Goal: Complete application form: Complete application form

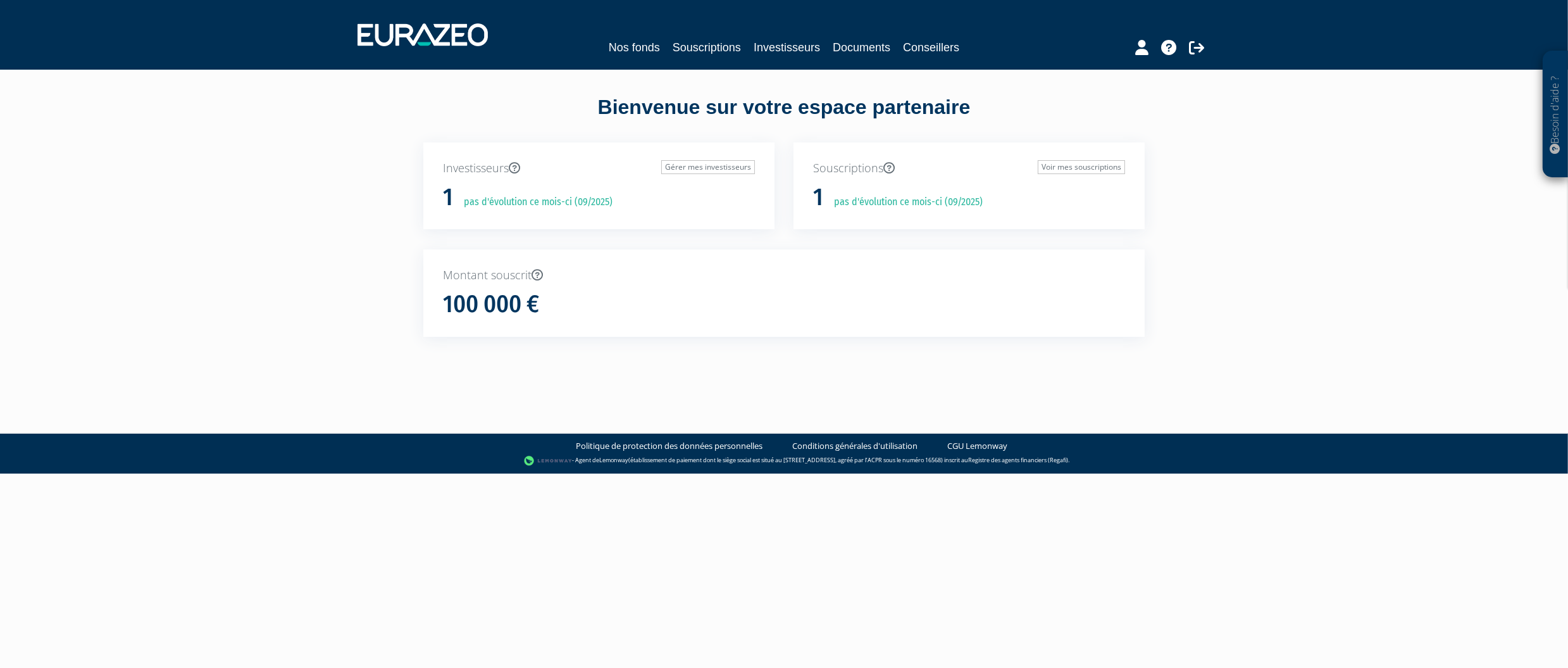
click at [1494, 248] on div "Besoin d'aide ? × J'ai besoin d'aide Si vous avez une question à propos du fonc…" at bounding box center [784, 191] width 1568 height 383
click at [527, 297] on h1 "100 000 €" at bounding box center [491, 304] width 96 height 26
drag, startPoint x: 1028, startPoint y: 289, endPoint x: 1073, endPoint y: 221, distance: 81.5
click at [1031, 286] on div "Montant souscrit 100 000 €" at bounding box center [784, 293] width 722 height 87
click at [1089, 169] on link "Voir mes souscriptions" at bounding box center [1081, 167] width 87 height 14
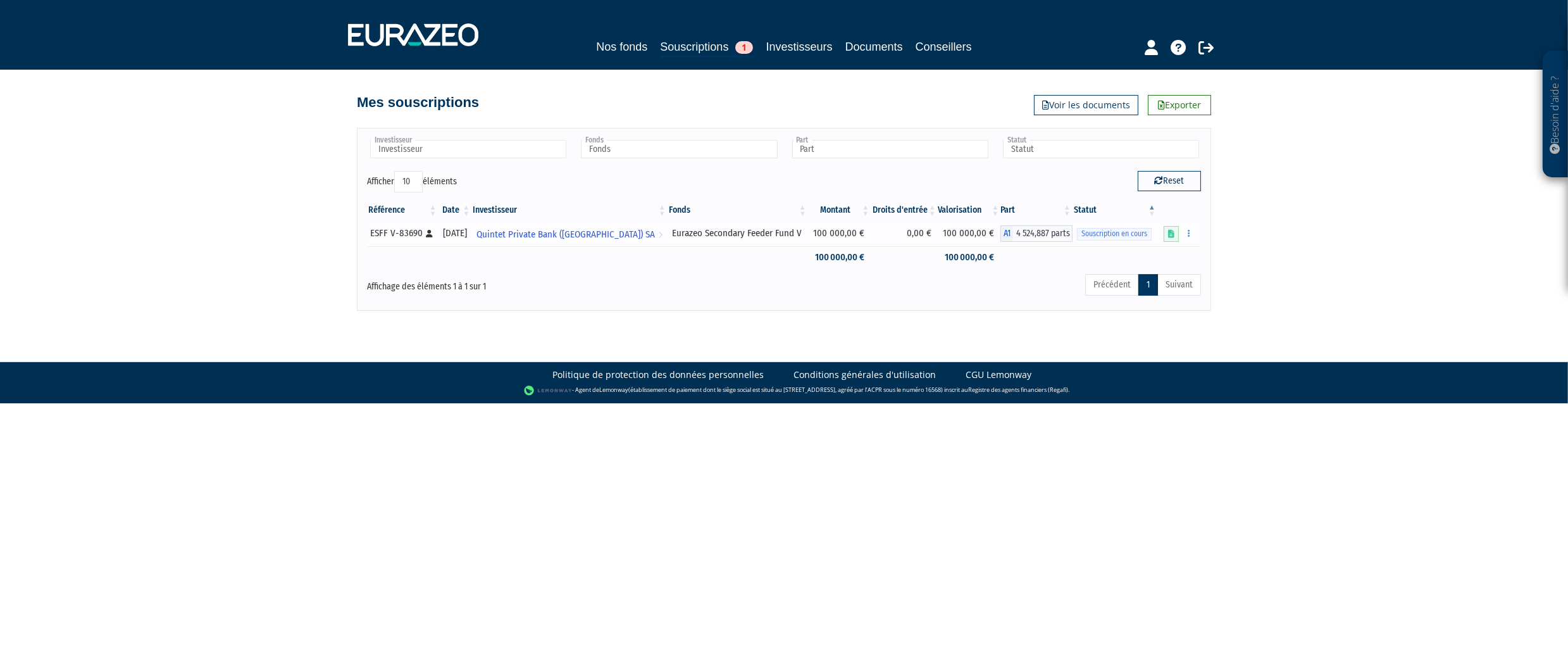
click at [1125, 235] on span "Souscription en cours" at bounding box center [1114, 234] width 74 height 12
click at [1174, 235] on icon at bounding box center [1171, 234] width 6 height 9
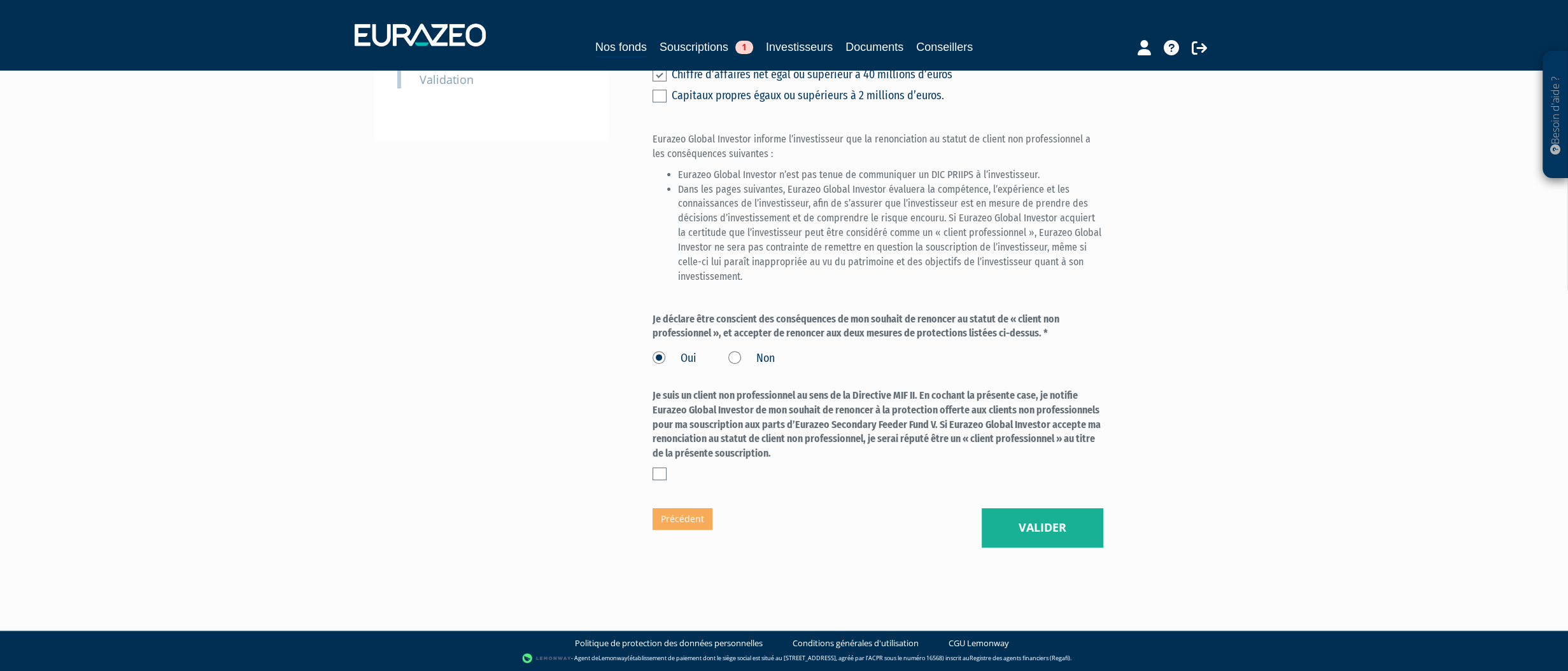
scroll to position [542, 0]
click at [1022, 519] on button "Valider" at bounding box center [1042, 528] width 122 height 40
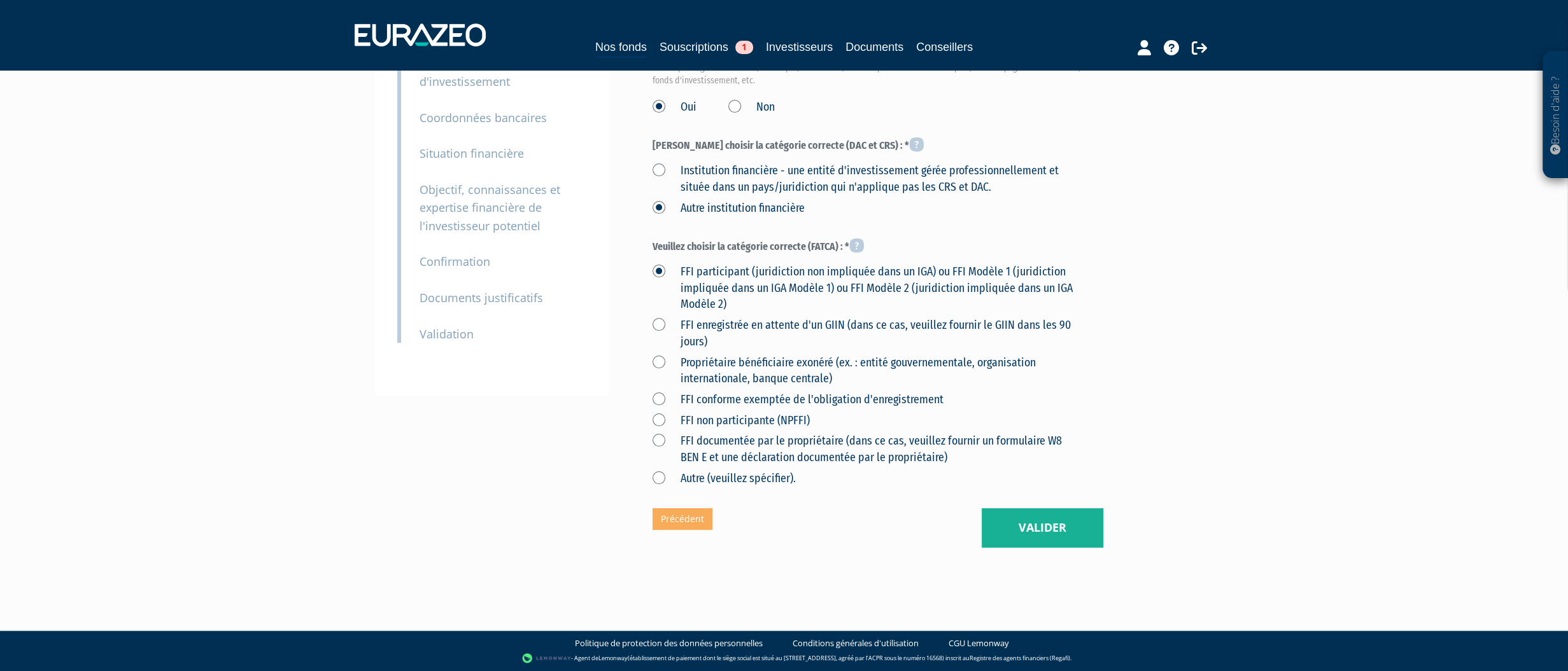
scroll to position [274, 0]
click at [1056, 519] on button "Valider" at bounding box center [1042, 528] width 122 height 40
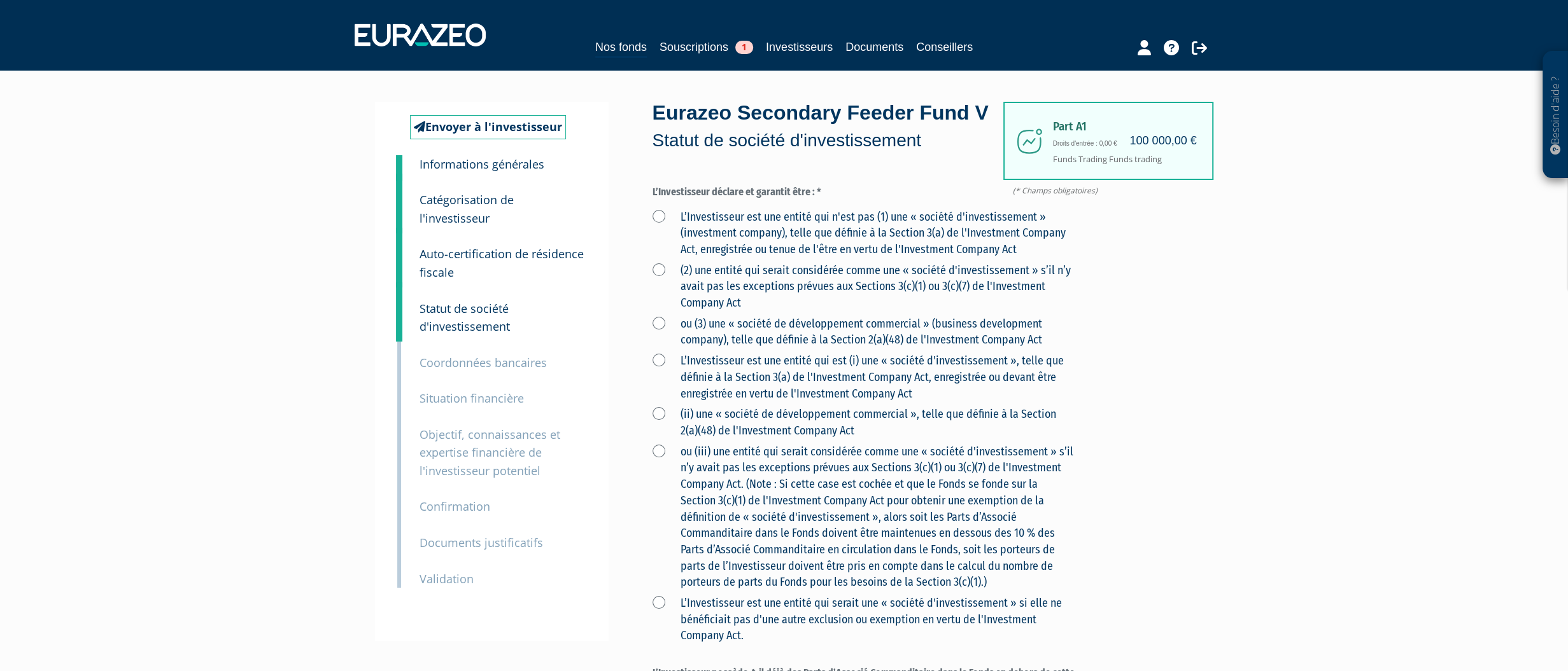
drag, startPoint x: 666, startPoint y: 241, endPoint x: 676, endPoint y: 255, distance: 17.2
click at [666, 241] on label "L’Investisseur est une entité qui n'est pas (1) une « société d'investissement …" at bounding box center [863, 233] width 421 height 49
click at [0, 0] on Act "L’Investisseur est une entité qui n'est pas (1) une « société d'investissement …" at bounding box center [0, 0] width 0 height 0
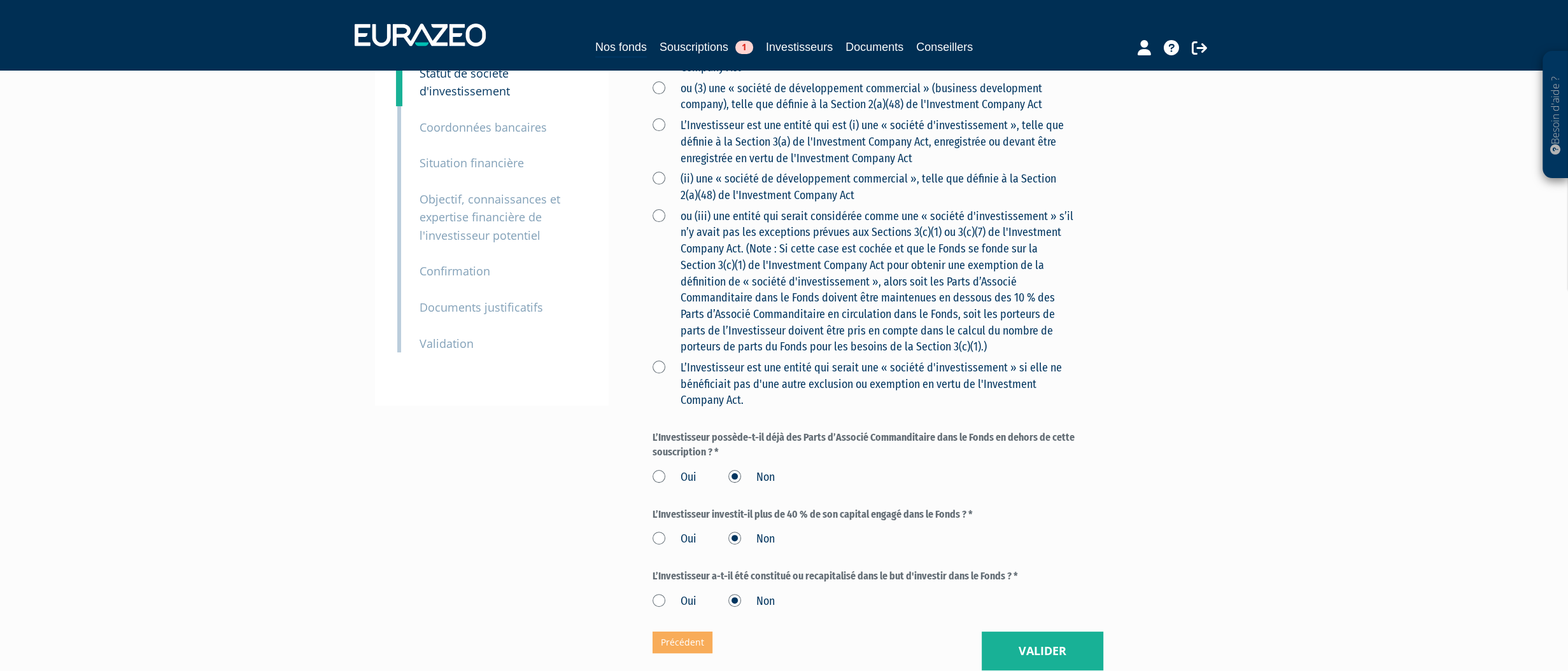
scroll to position [318, 0]
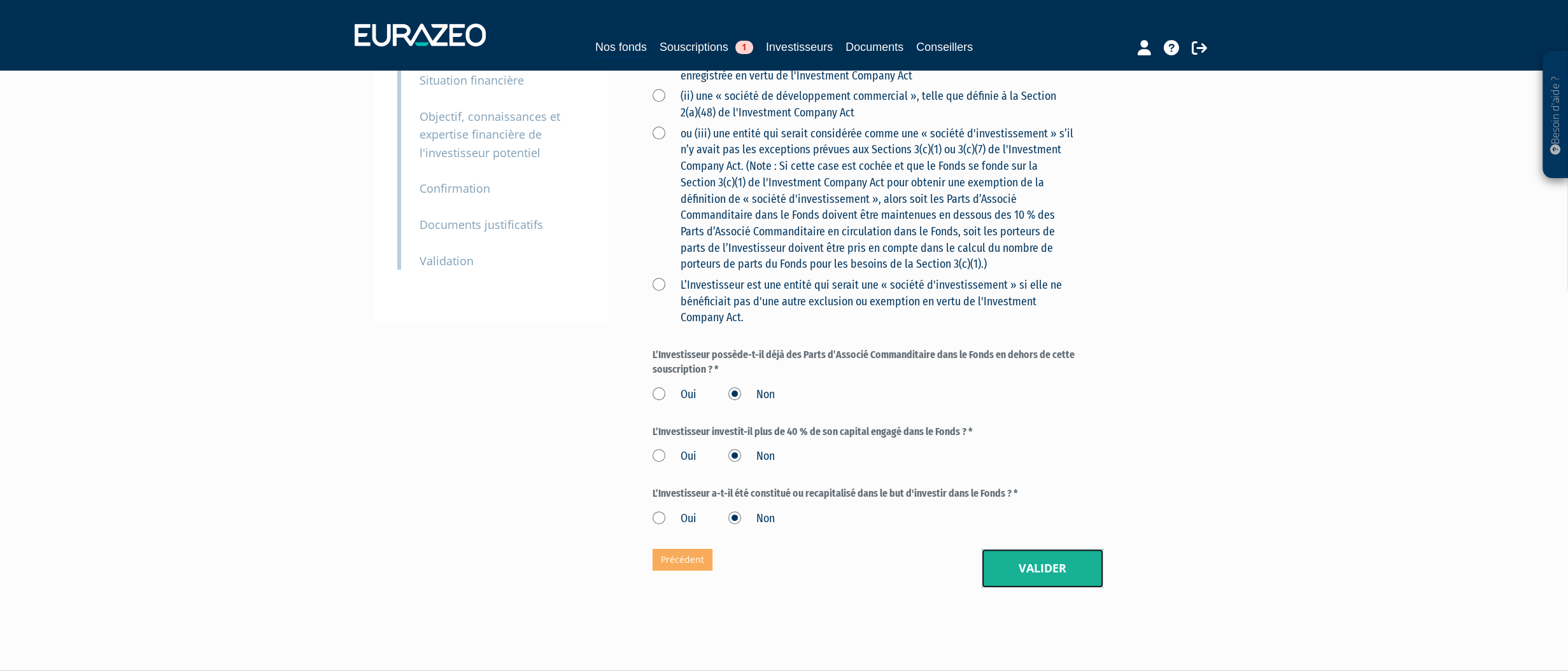
drag, startPoint x: 1070, startPoint y: 585, endPoint x: 1064, endPoint y: 592, distance: 9.2
click at [1064, 588] on button "Valider" at bounding box center [1042, 568] width 122 height 40
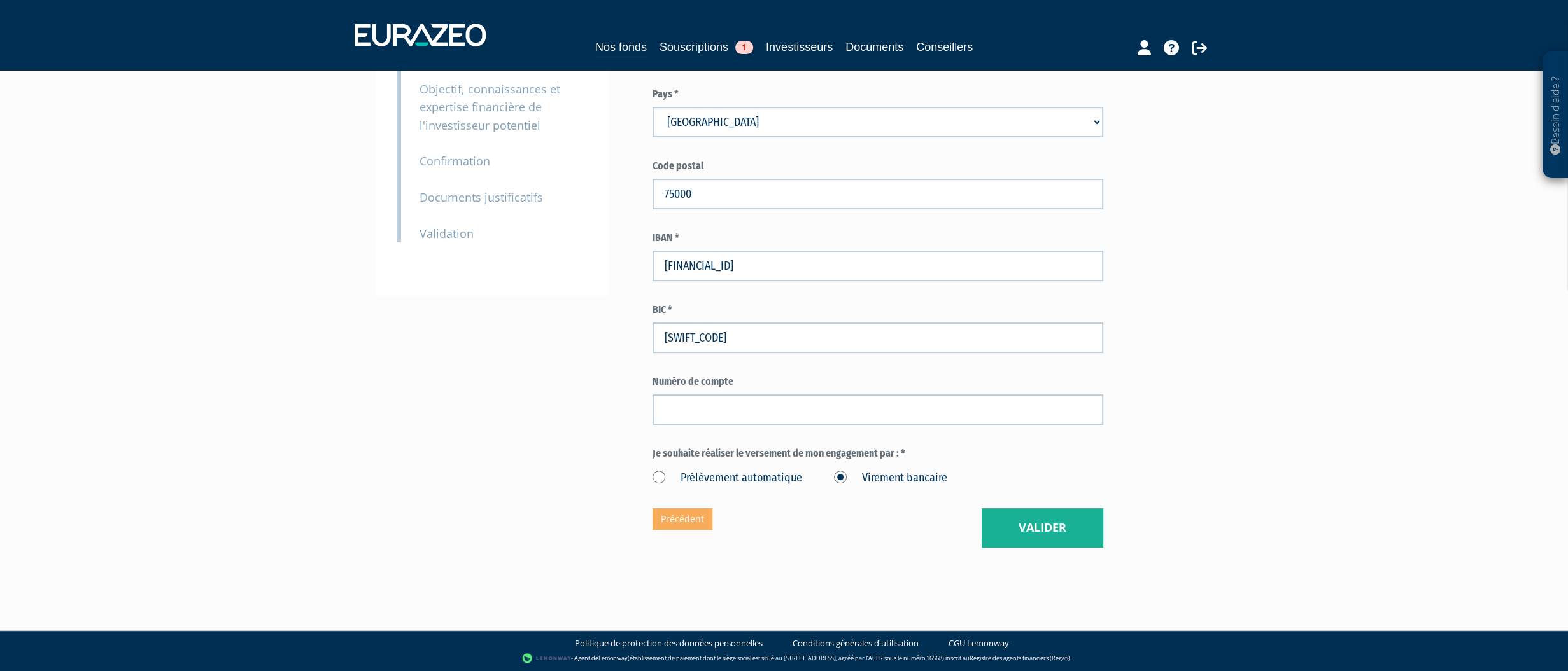
scroll to position [374, 0]
click at [1054, 526] on button "Valider" at bounding box center [1042, 528] width 122 height 40
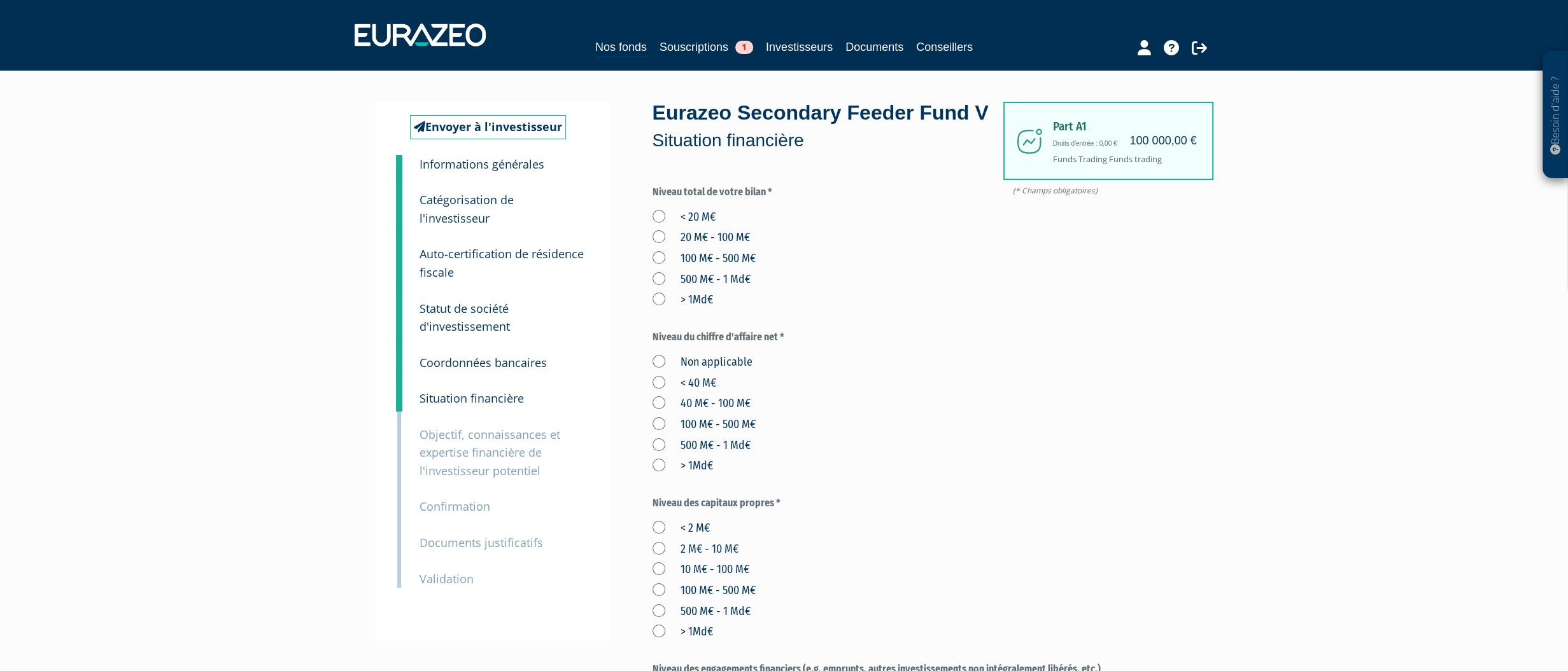
drag, startPoint x: 1438, startPoint y: 215, endPoint x: 1441, endPoint y: 208, distance: 7.6
drag, startPoint x: 943, startPoint y: 259, endPoint x: 955, endPoint y: 231, distance: 30.5
click at [955, 231] on div "Niveau total de votre bilan * < 20 M€ 20 M€ - 100 M€ 100 M€ - 500 M€ 500 M€ - 1…" at bounding box center [878, 247] width 451 height 124
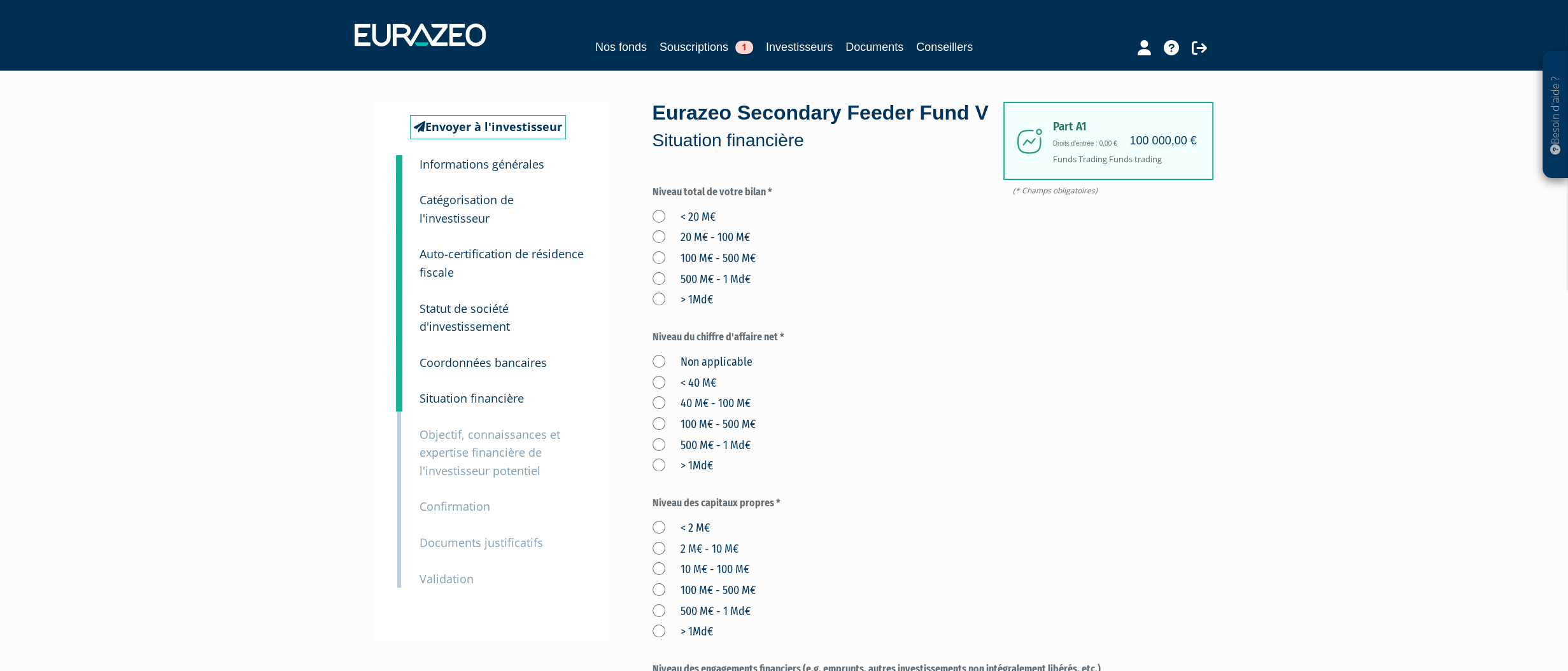
click at [665, 246] on label "20 M€ - 100 M€" at bounding box center [701, 238] width 97 height 17
click at [0, 0] on M€ "20 M€ - 100 M€" at bounding box center [0, 0] width 0 height 0
click at [657, 371] on label "Non applicable" at bounding box center [702, 362] width 100 height 17
click at [0, 0] on applicable "Non applicable" at bounding box center [0, 0] width 0 height 0
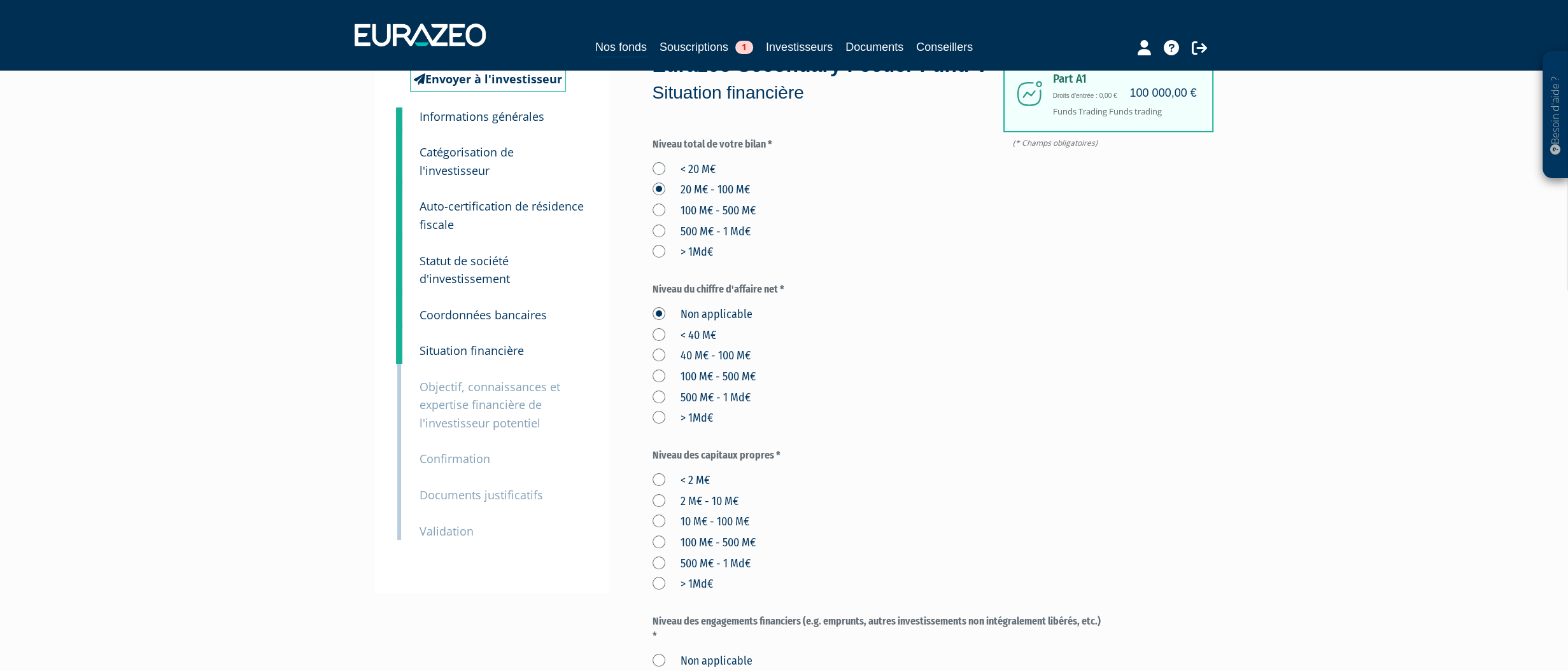
scroll to position [191, 0]
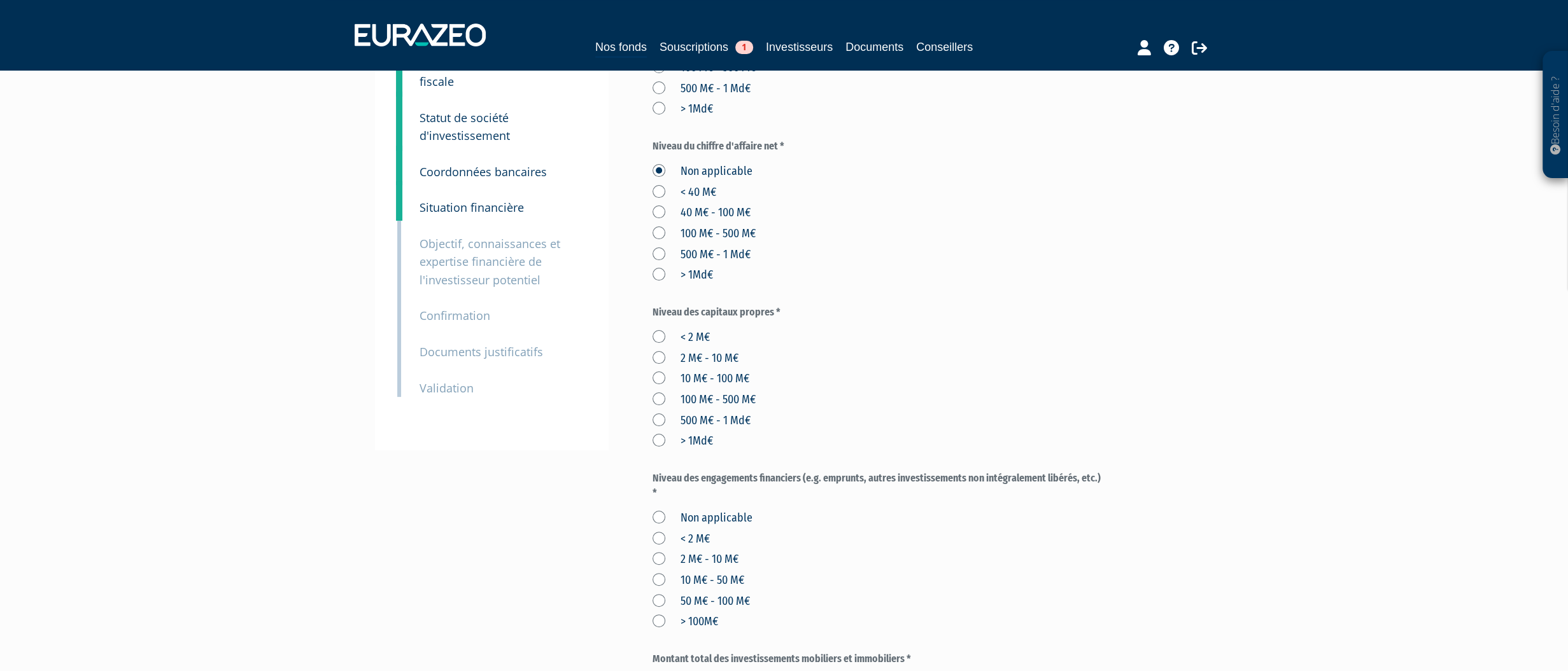
drag, startPoint x: 658, startPoint y: 359, endPoint x: 654, endPoint y: 367, distance: 8.9
click at [656, 346] on label "< 2 M€" at bounding box center [682, 338] width 58 height 17
click at [0, 0] on M€ "< 2 M€" at bounding box center [0, 0] width 0 height 0
click at [654, 346] on label "< 2 M€" at bounding box center [682, 338] width 58 height 17
click at [0, 0] on M€ "< 2 M€" at bounding box center [0, 0] width 0 height 0
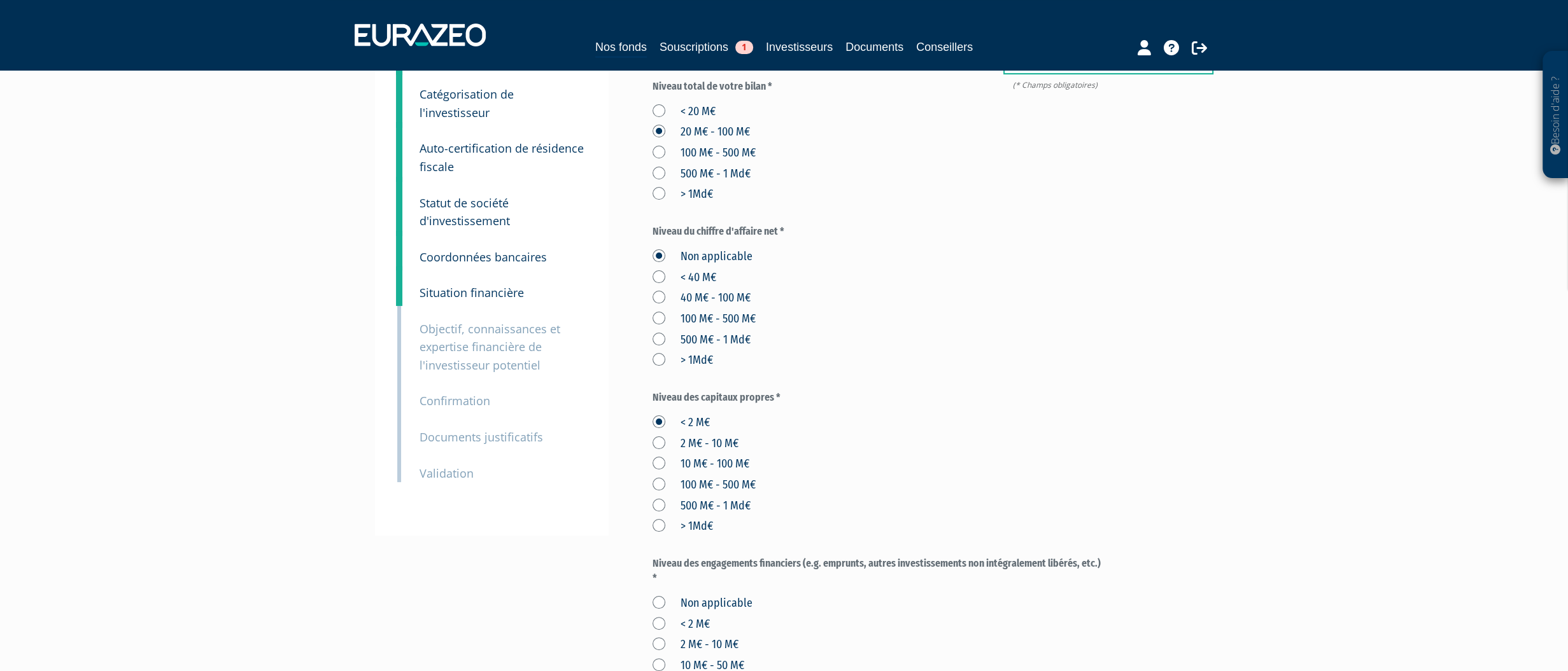
scroll to position [127, 0]
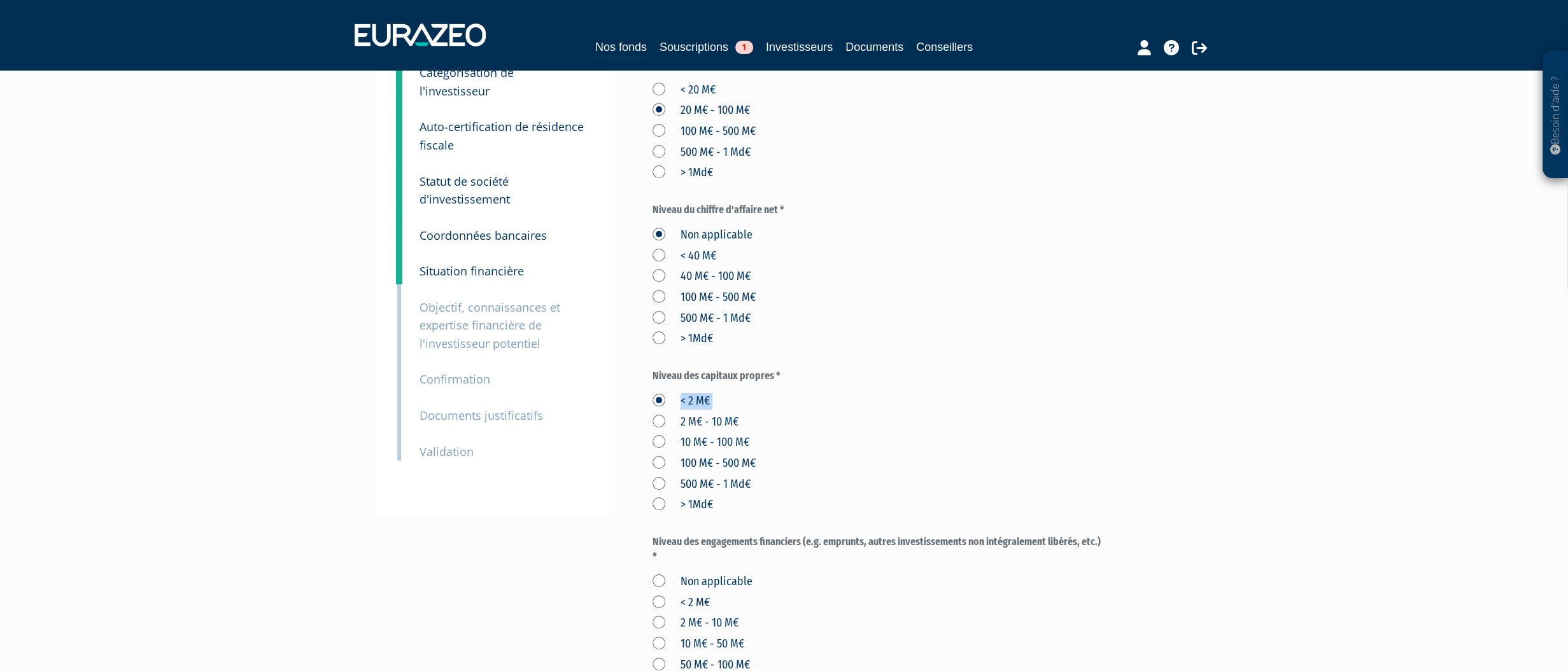
click at [662, 409] on label "< 2 M€" at bounding box center [682, 401] width 58 height 17
click at [661, 514] on label "> 1Md€" at bounding box center [683, 505] width 60 height 17
click at [0, 0] on "> 1Md€" at bounding box center [0, 0] width 0 height 0
click at [659, 514] on label "> 1Md€" at bounding box center [683, 505] width 60 height 17
click at [0, 0] on "> 1Md€" at bounding box center [0, 0] width 0 height 0
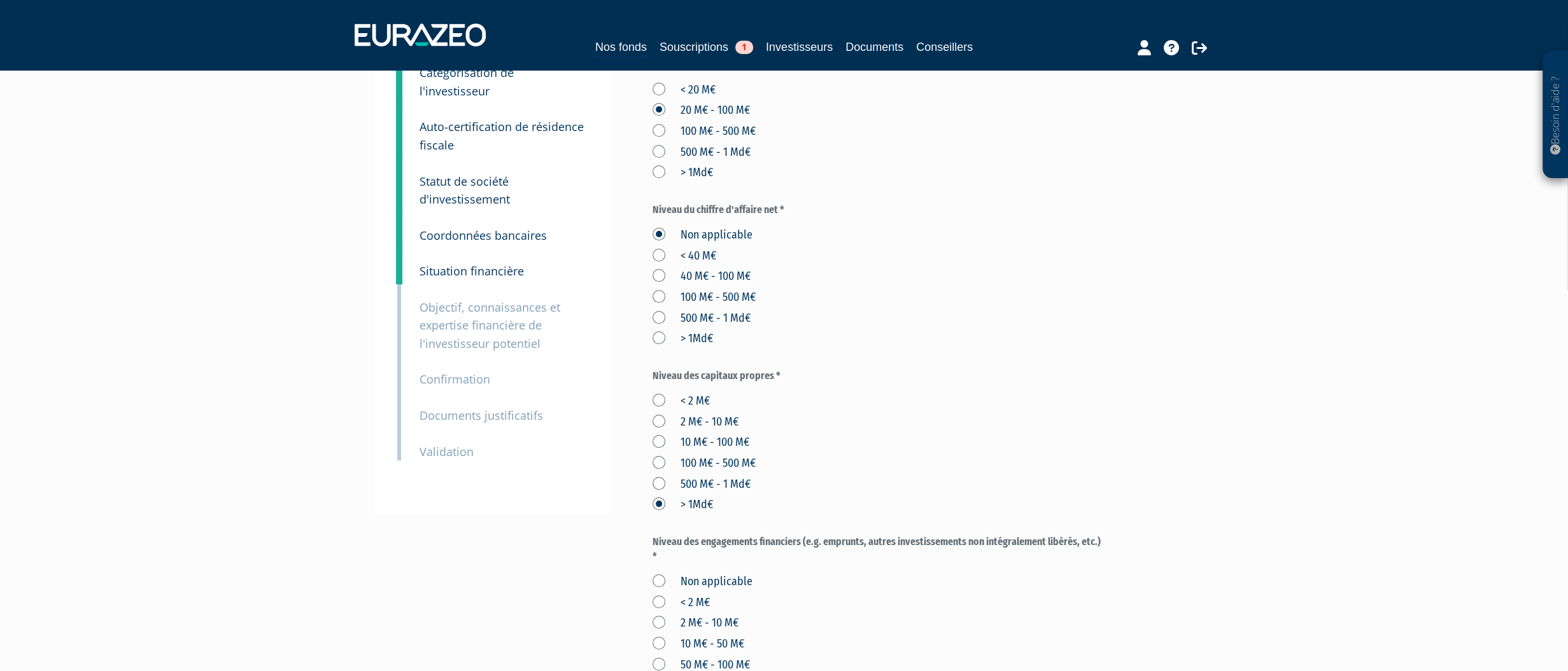
click at [663, 493] on label "500 M€ - 1 Md€" at bounding box center [702, 484] width 98 height 17
click at [0, 0] on Md€ "500 M€ - 1 Md€" at bounding box center [0, 0] width 0 height 0
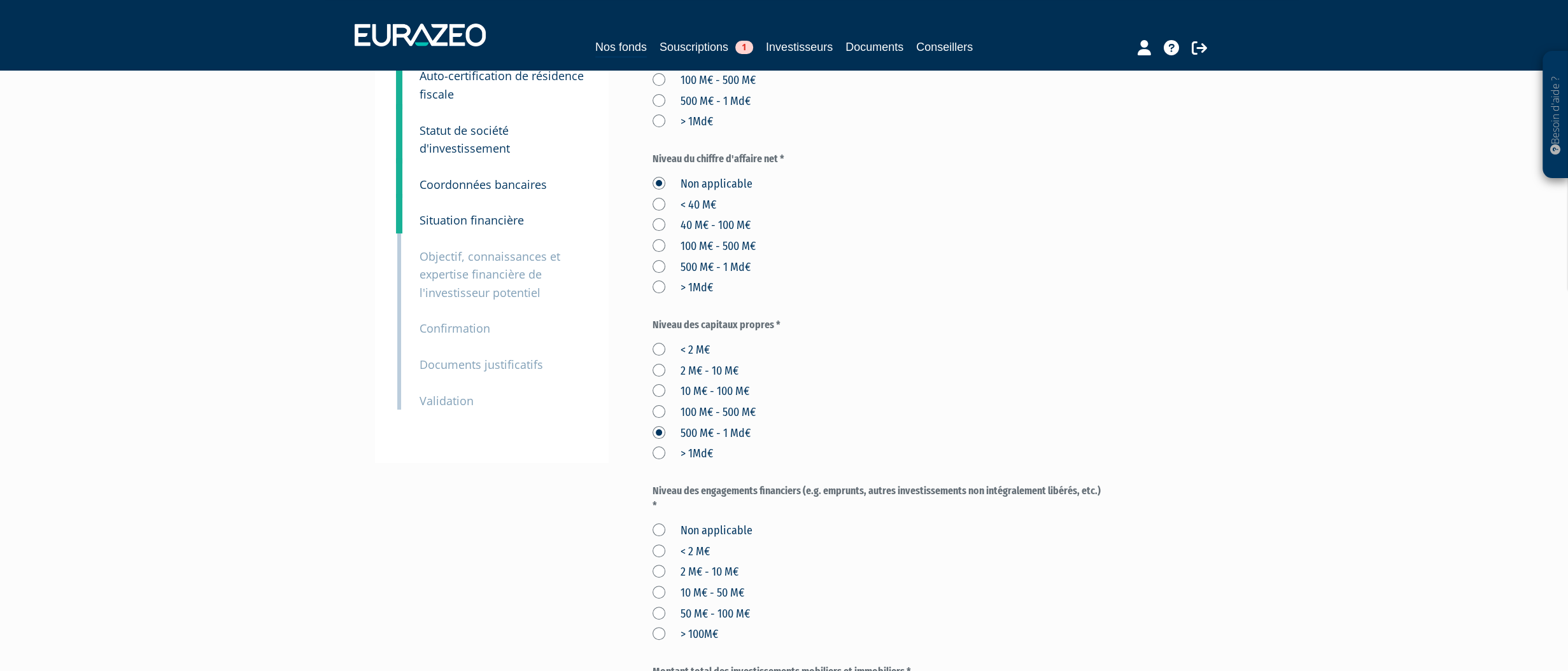
scroll to position [318, 0]
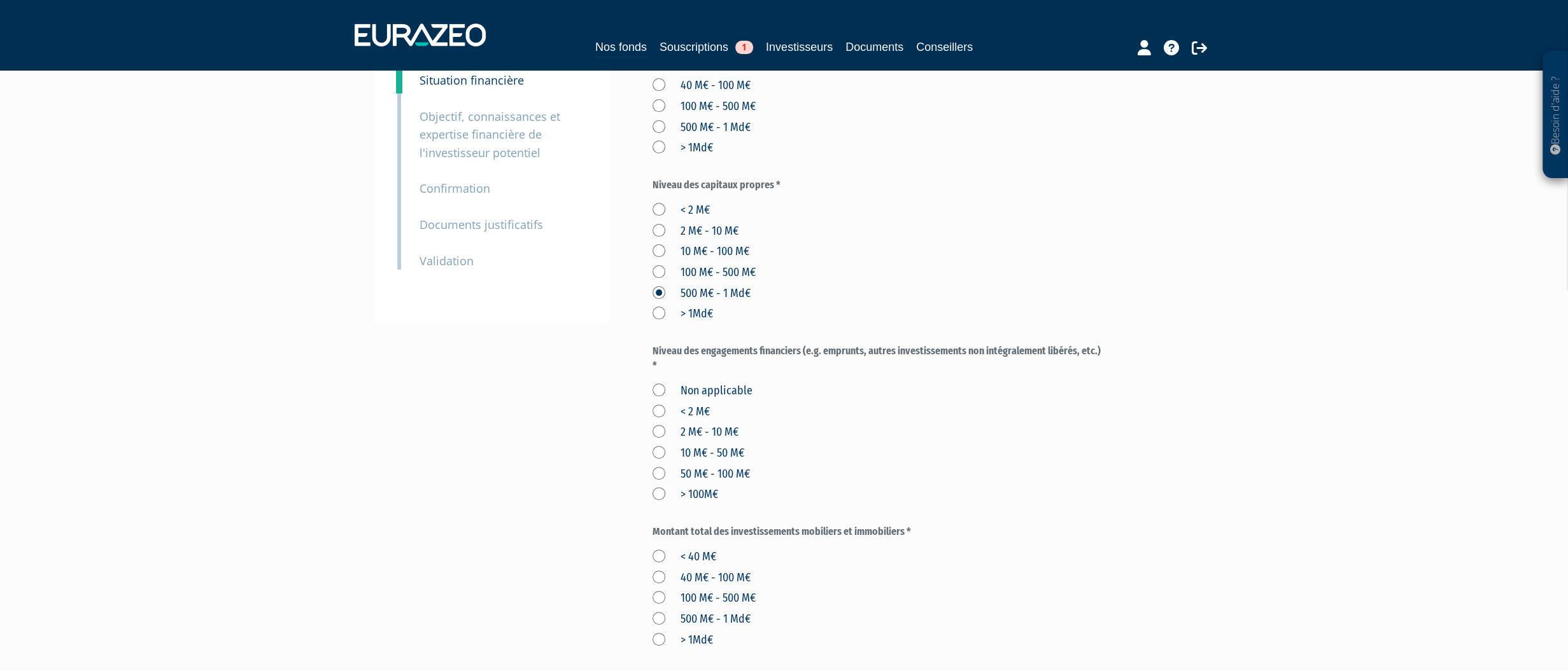
click at [657, 399] on label "Non applicable" at bounding box center [702, 391] width 100 height 17
click at [0, 0] on applicable "Non applicable" at bounding box center [0, 0] width 0 height 0
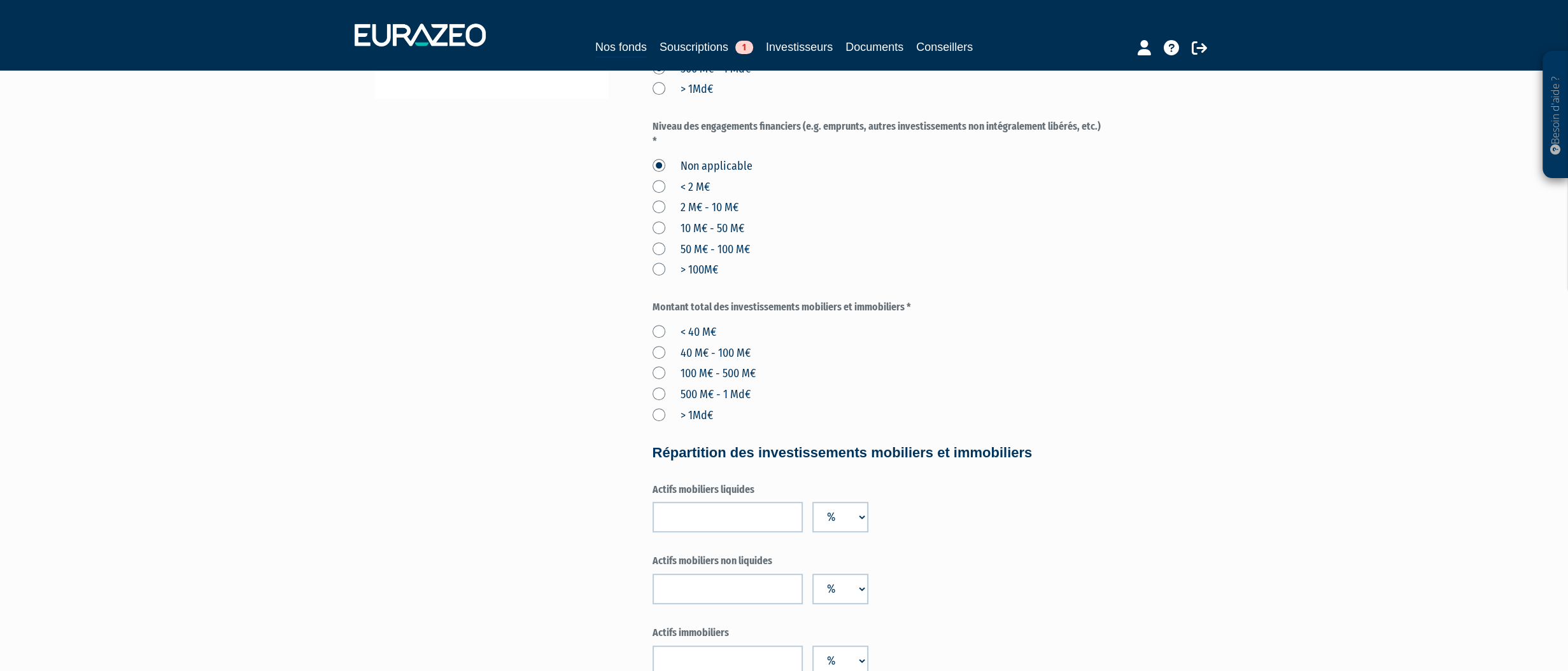
scroll to position [573, 0]
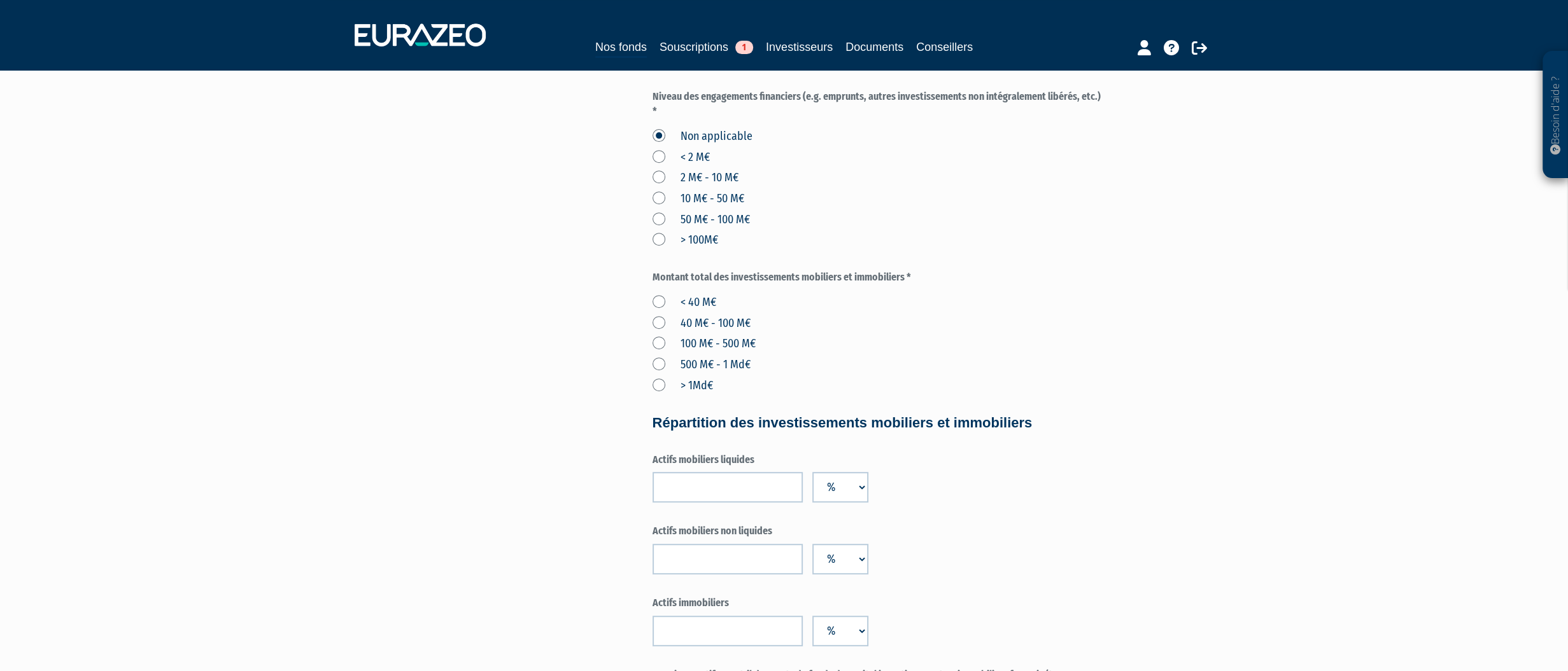
click at [659, 311] on label "< 40 M€" at bounding box center [684, 302] width 64 height 17
click at [0, 0] on M€ "< 40 M€" at bounding box center [0, 0] width 0 height 0
click at [666, 332] on label "40 M€ - 100 M€" at bounding box center [702, 323] width 98 height 17
click at [0, 0] on M€ "40 M€ - 100 M€" at bounding box center [0, 0] width 0 height 0
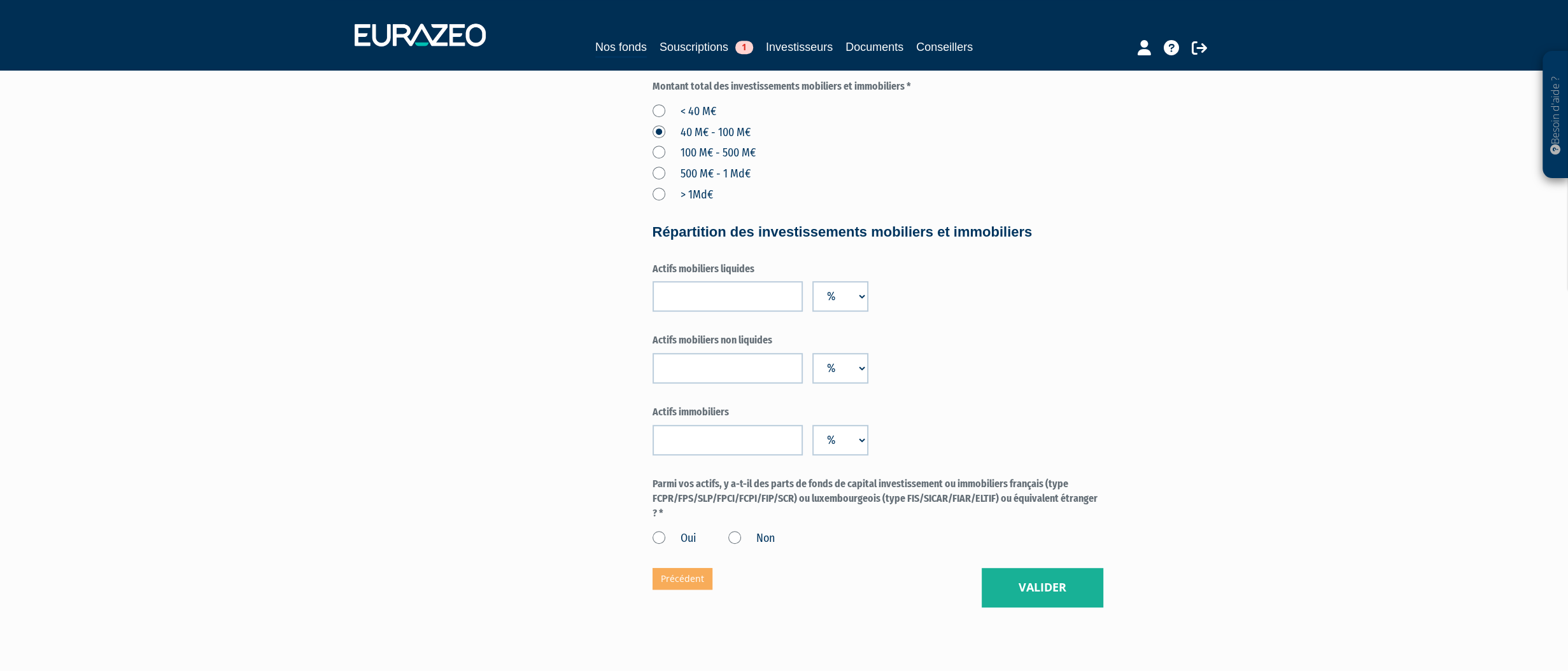
scroll to position [827, 0]
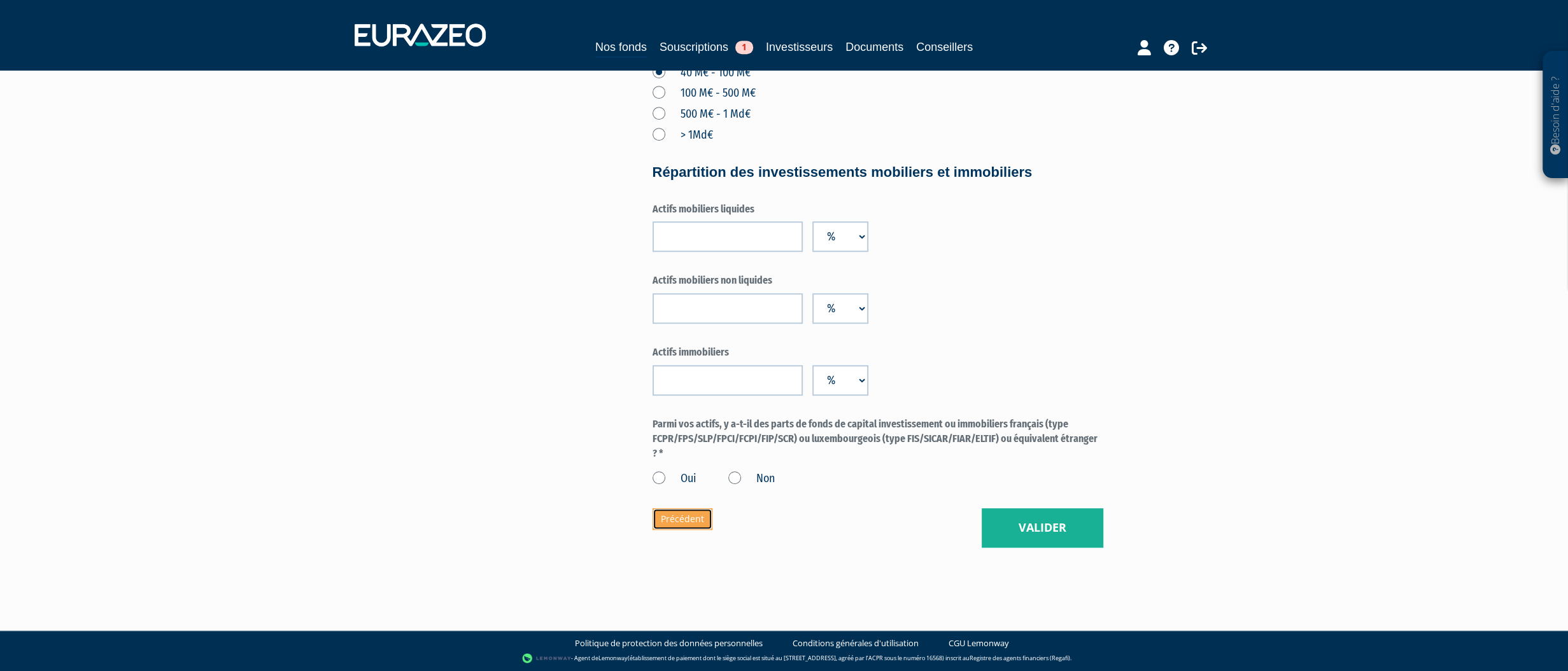
click at [685, 530] on link "Précédent" at bounding box center [682, 519] width 60 height 22
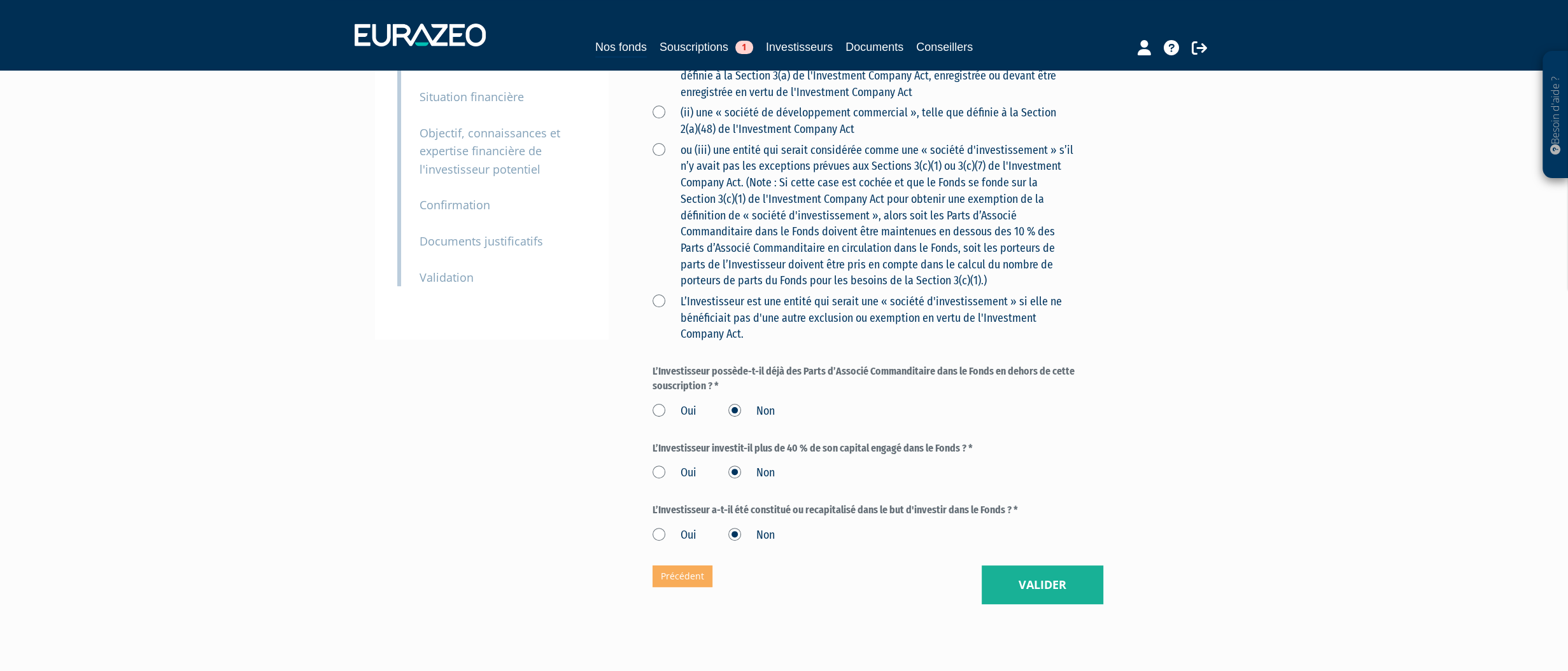
scroll to position [318, 0]
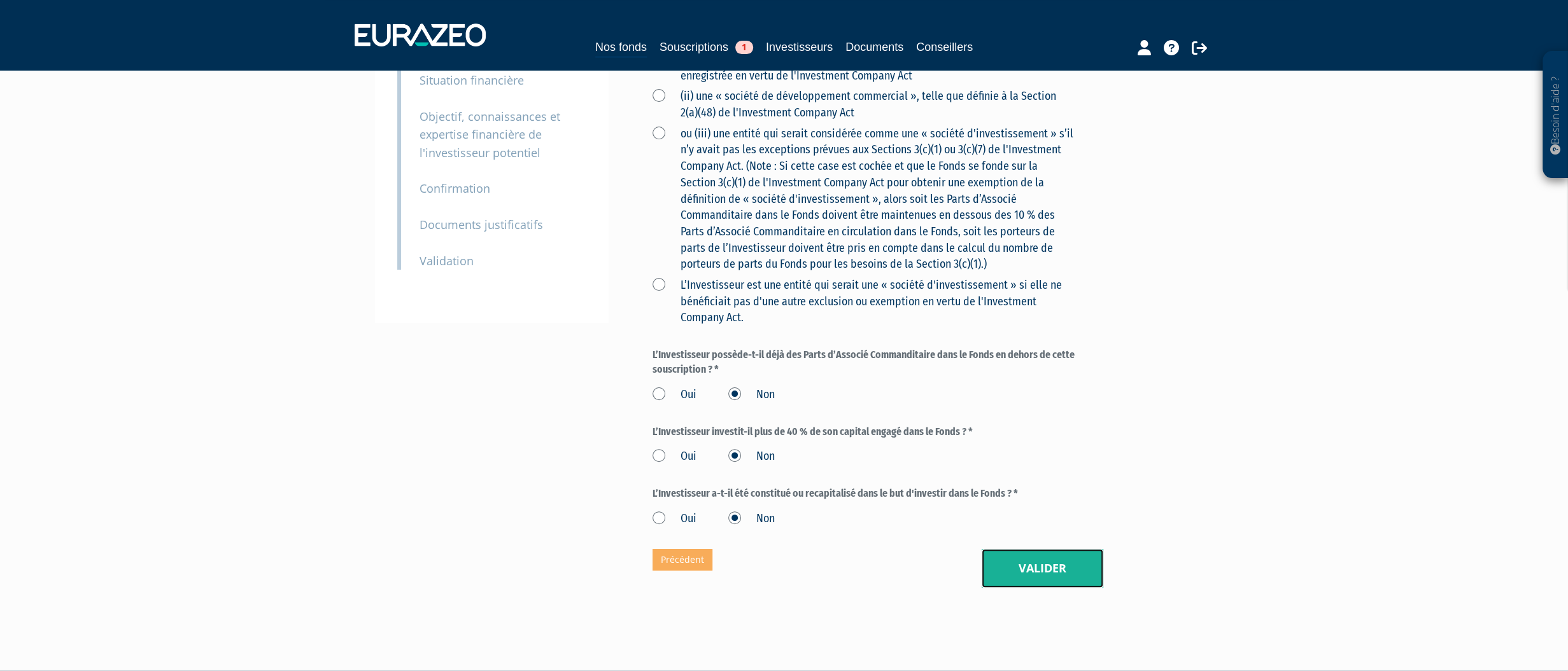
click at [1032, 588] on button "Valider" at bounding box center [1042, 568] width 122 height 40
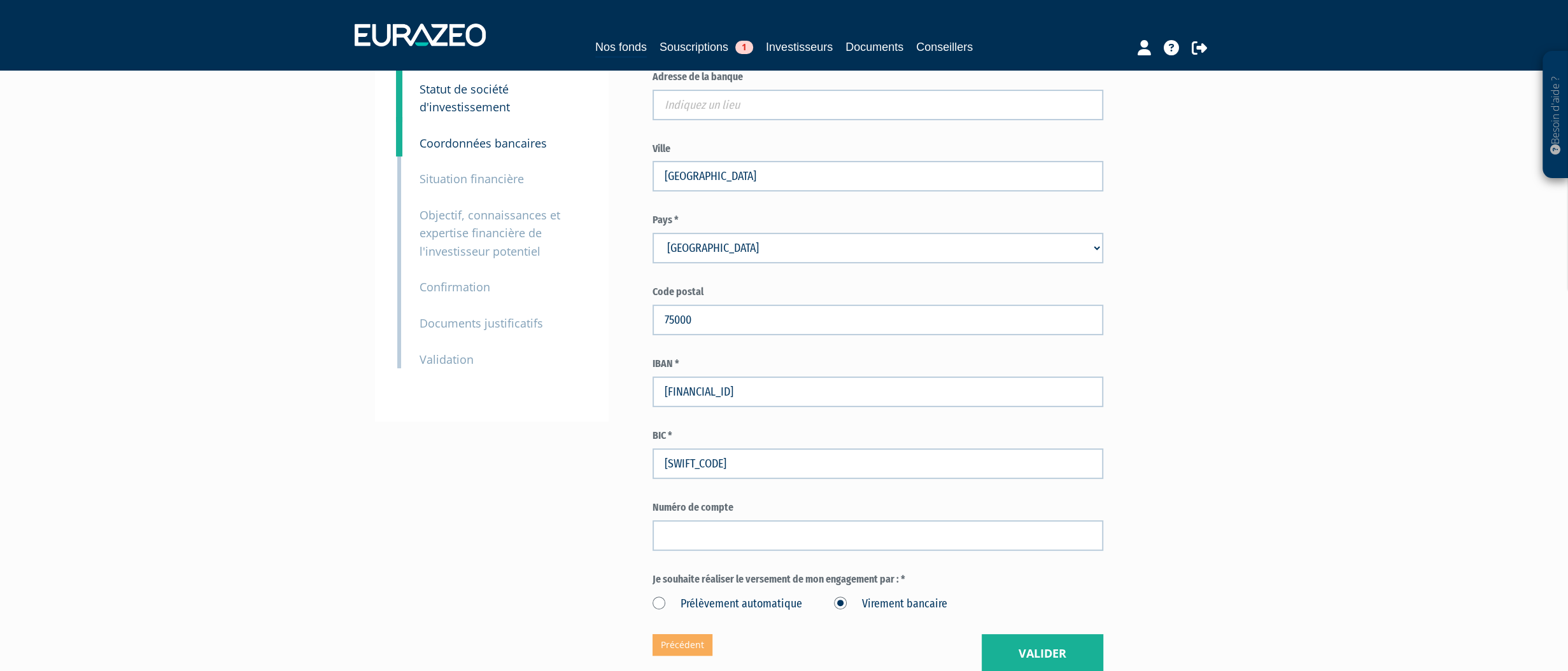
scroll to position [374, 0]
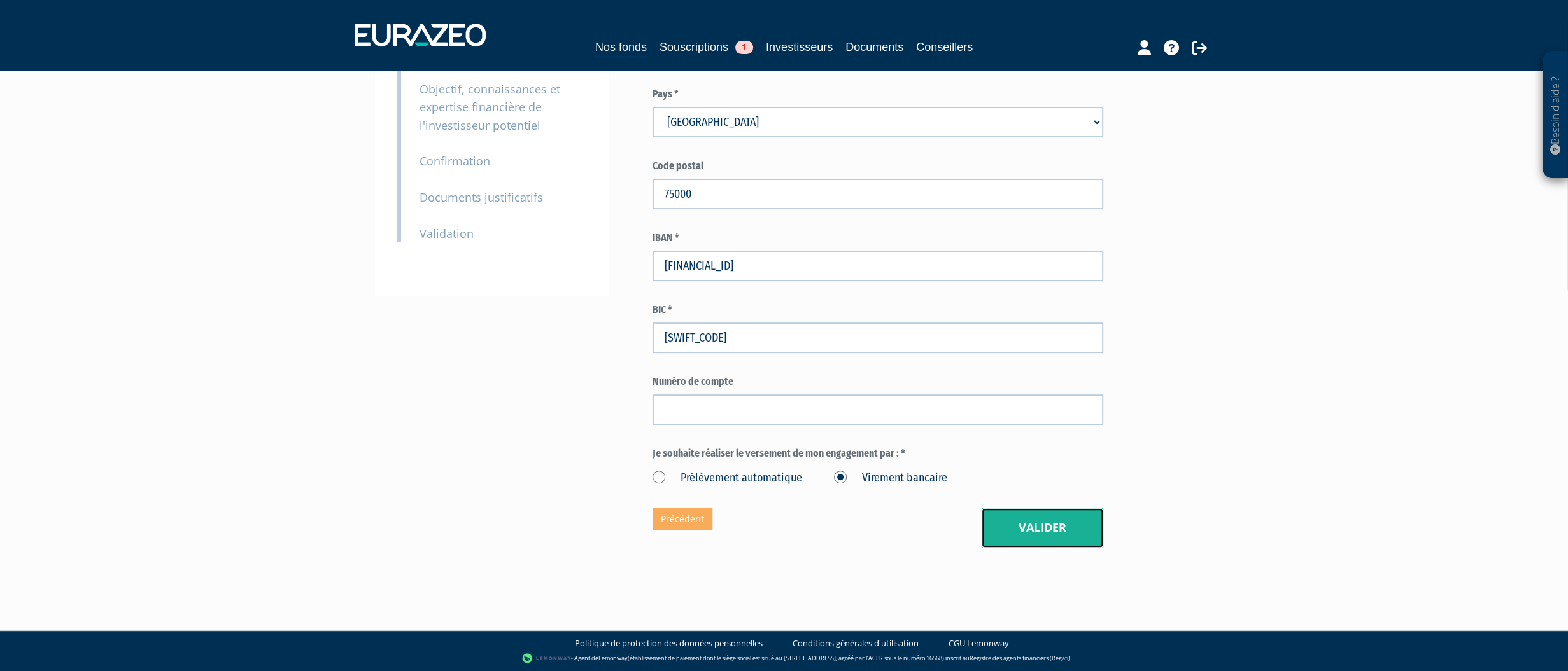
drag, startPoint x: 1045, startPoint y: 521, endPoint x: 1143, endPoint y: 479, distance: 106.6
click at [1045, 521] on button "Valider" at bounding box center [1042, 528] width 122 height 40
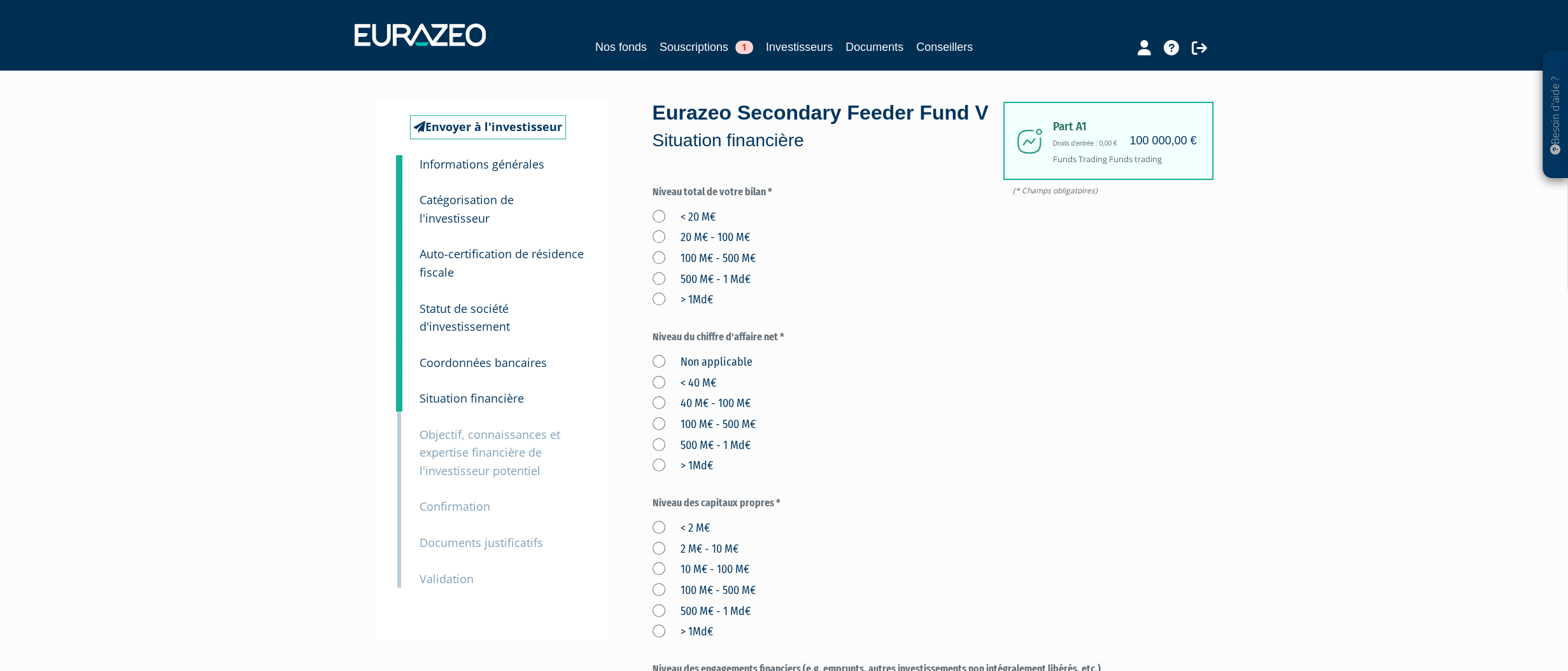
click at [659, 246] on label "20 M€ - 100 M€" at bounding box center [701, 238] width 97 height 17
click at [0, 0] on M€ "20 M€ - 100 M€" at bounding box center [0, 0] width 0 height 0
click at [664, 454] on label "500 M€ - 1 Md€" at bounding box center [702, 445] width 98 height 17
click at [0, 0] on Md€ "500 M€ - 1 Md€" at bounding box center [0, 0] width 0 height 0
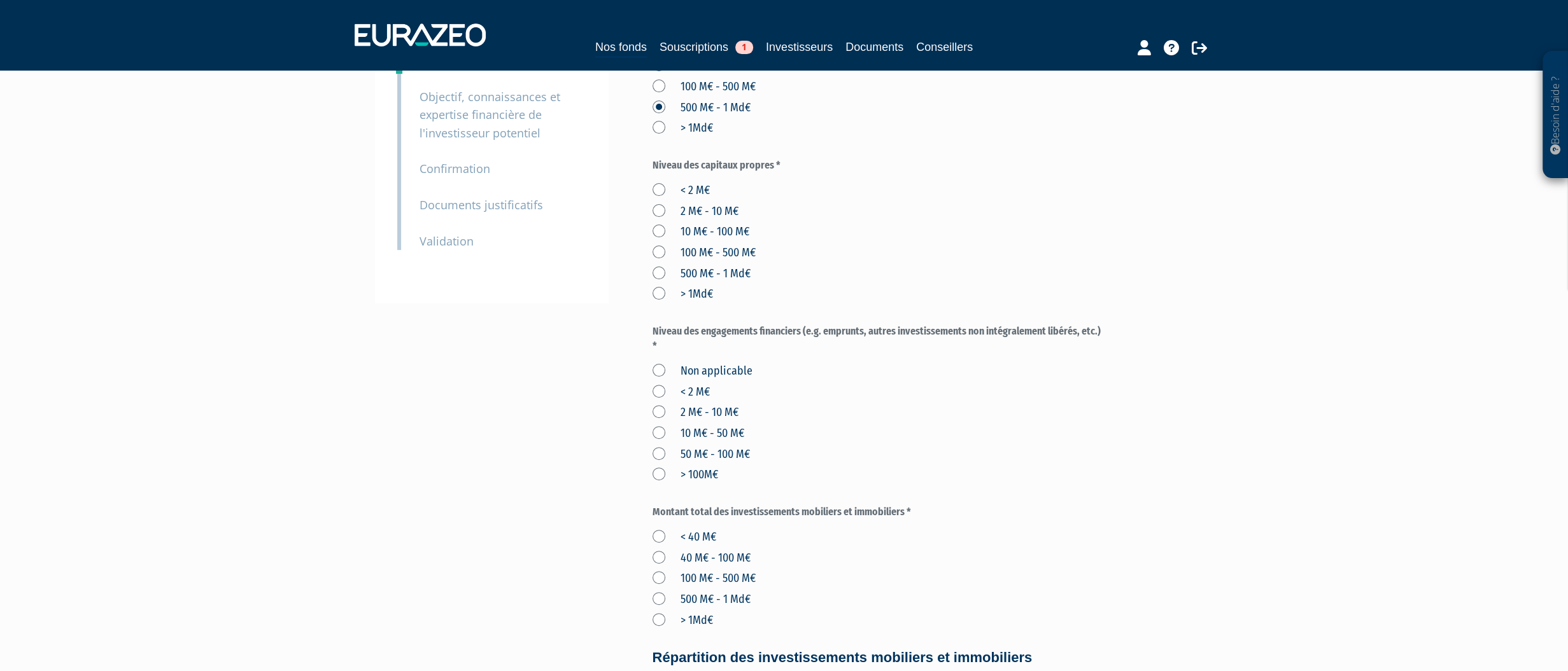
scroll to position [318, 0]
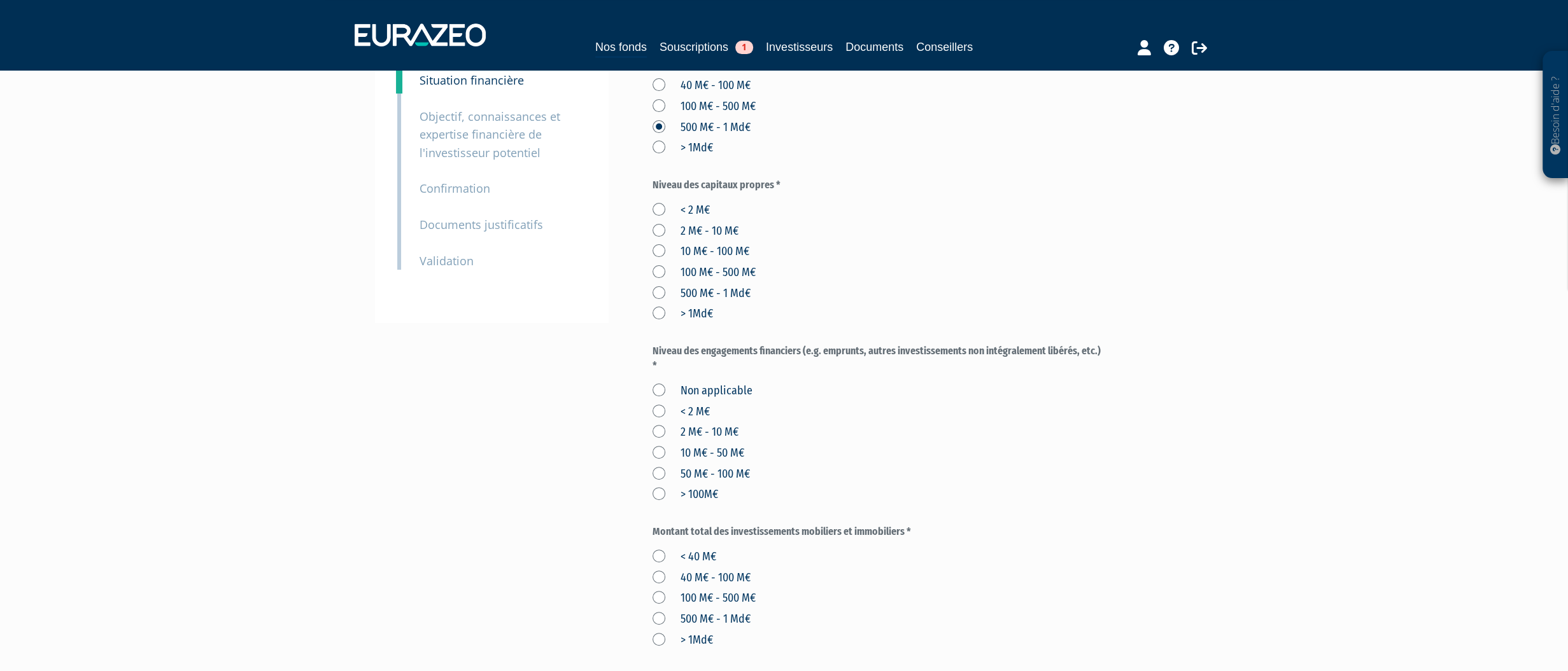
click at [659, 219] on label "< 2 M€" at bounding box center [682, 210] width 58 height 17
click at [0, 0] on M€ "< 2 M€" at bounding box center [0, 0] width 0 height 0
drag, startPoint x: 661, startPoint y: 420, endPoint x: 826, endPoint y: 527, distance: 196.7
click at [664, 399] on label "Non applicable" at bounding box center [702, 391] width 100 height 17
click at [0, 0] on applicable "Non applicable" at bounding box center [0, 0] width 0 height 0
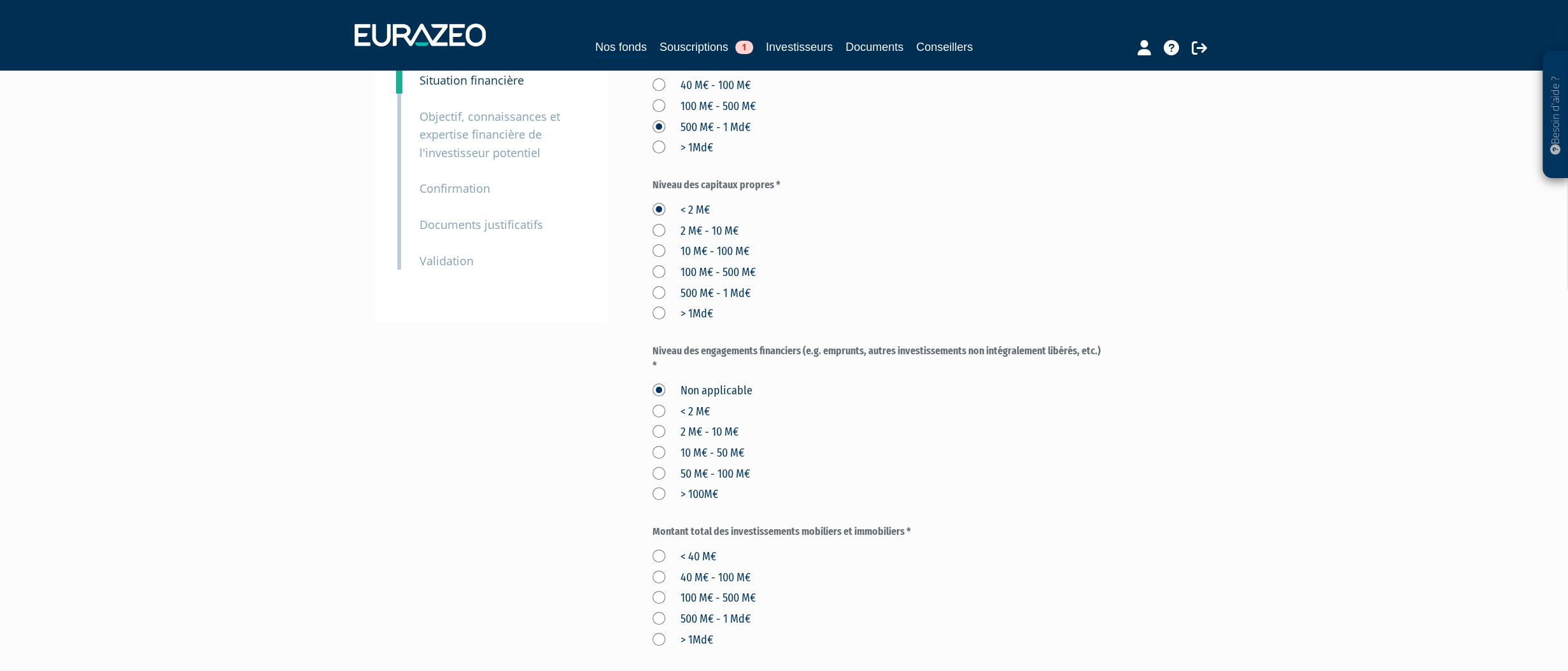
click at [659, 565] on label "< 40 M€" at bounding box center [684, 557] width 64 height 17
click at [0, 0] on M€ "< 40 M€" at bounding box center [0, 0] width 0 height 0
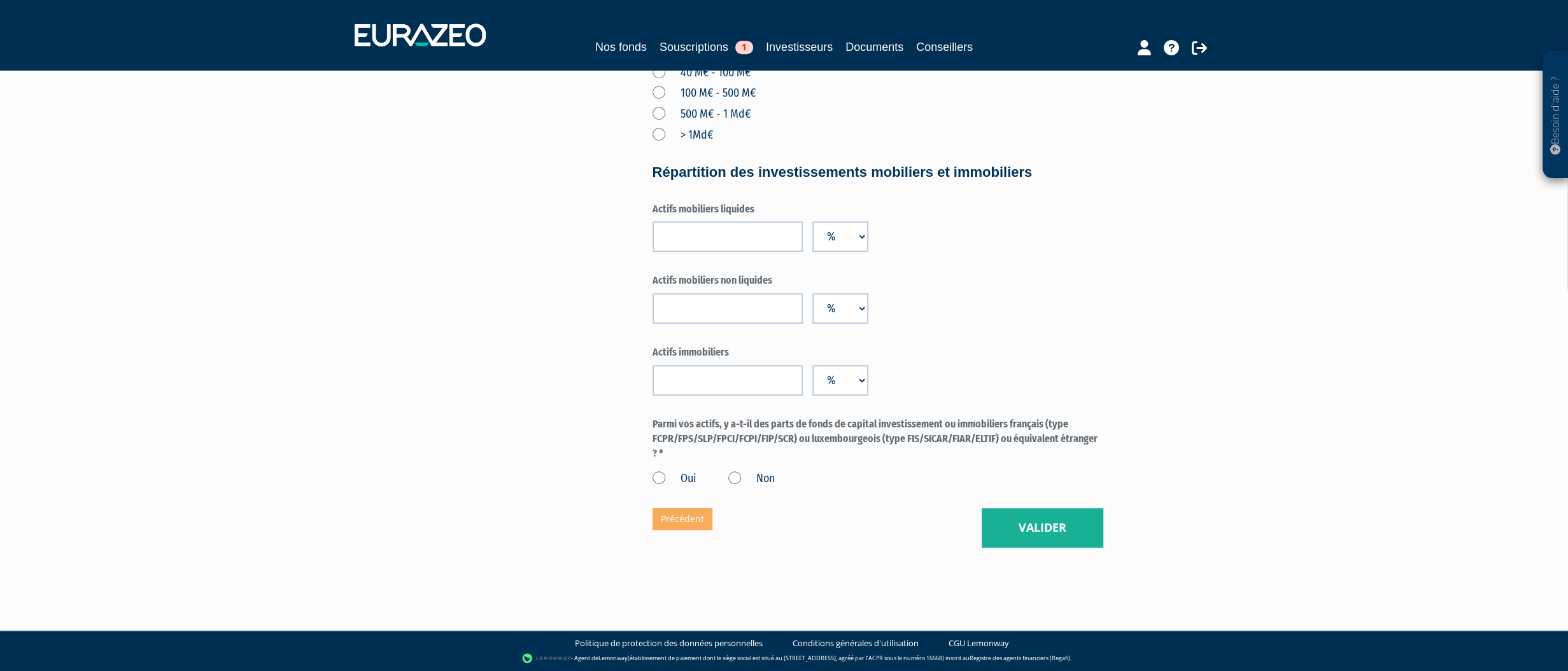
scroll to position [852, 0]
drag, startPoint x: 1042, startPoint y: 524, endPoint x: 1120, endPoint y: 502, distance: 81.0
click at [1043, 524] on button "Valider" at bounding box center [1042, 528] width 122 height 40
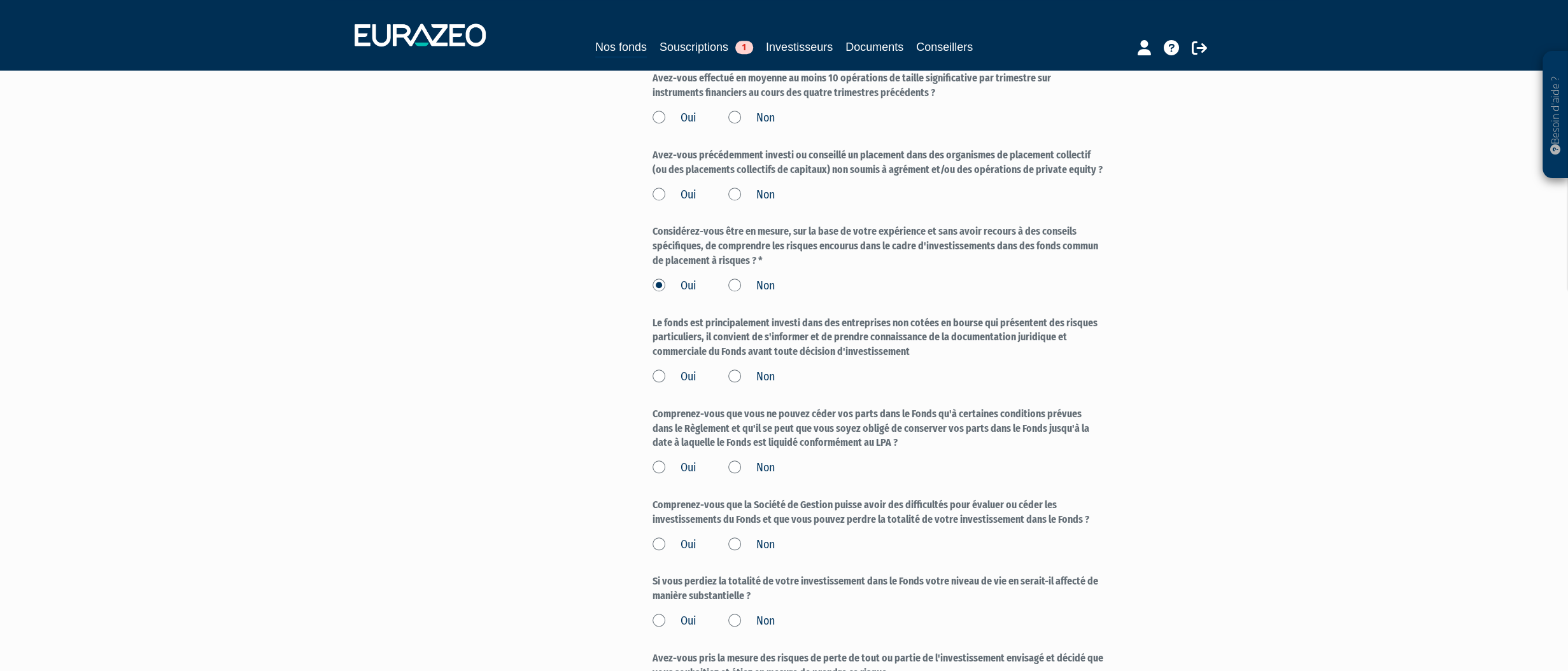
scroll to position [1399, 0]
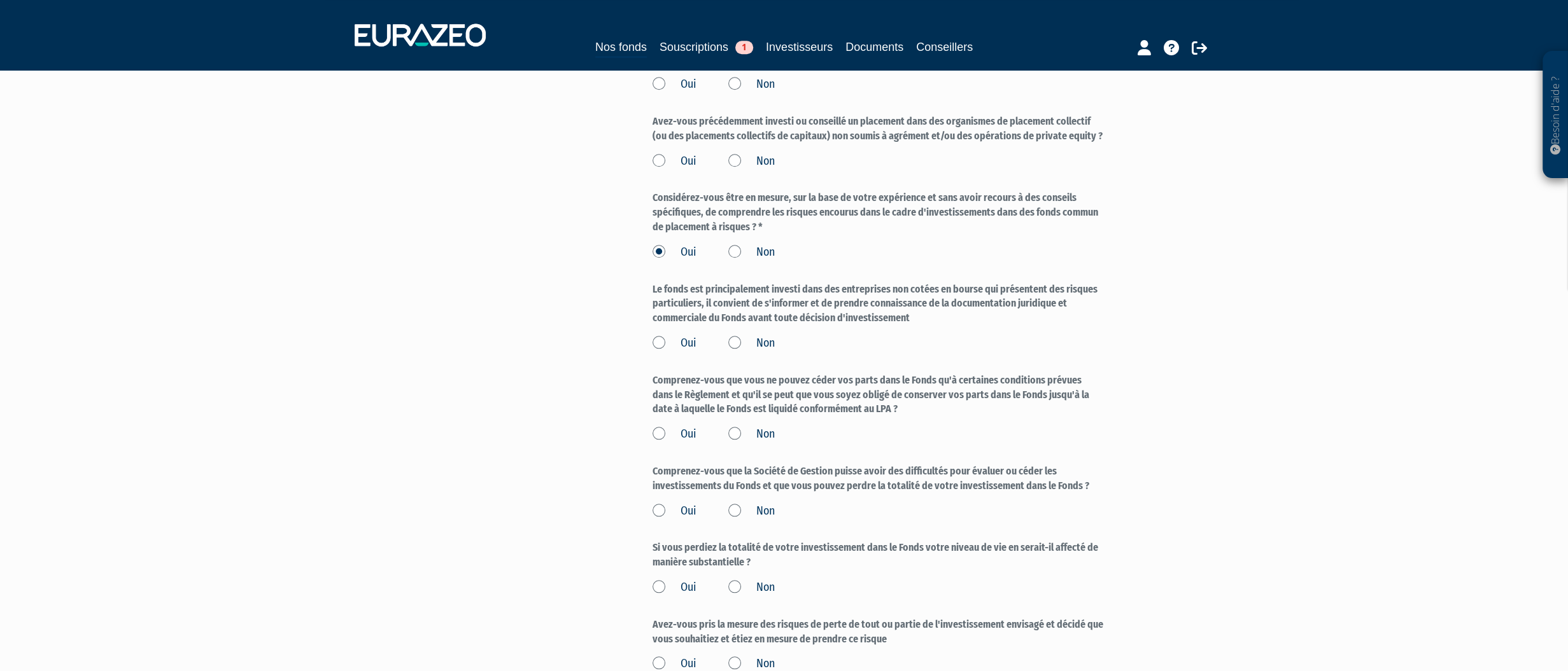
drag, startPoint x: 1168, startPoint y: 394, endPoint x: 529, endPoint y: 353, distance: 640.3
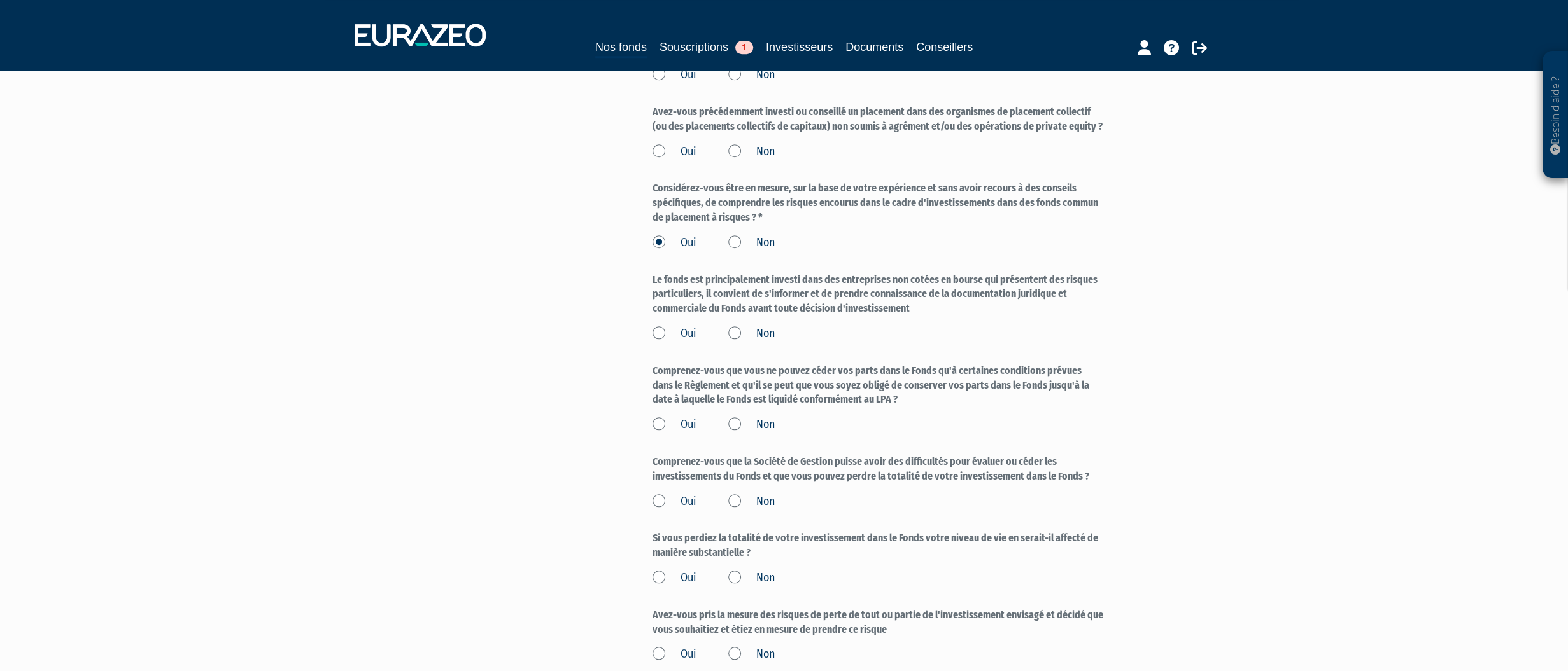
scroll to position [1754, 0]
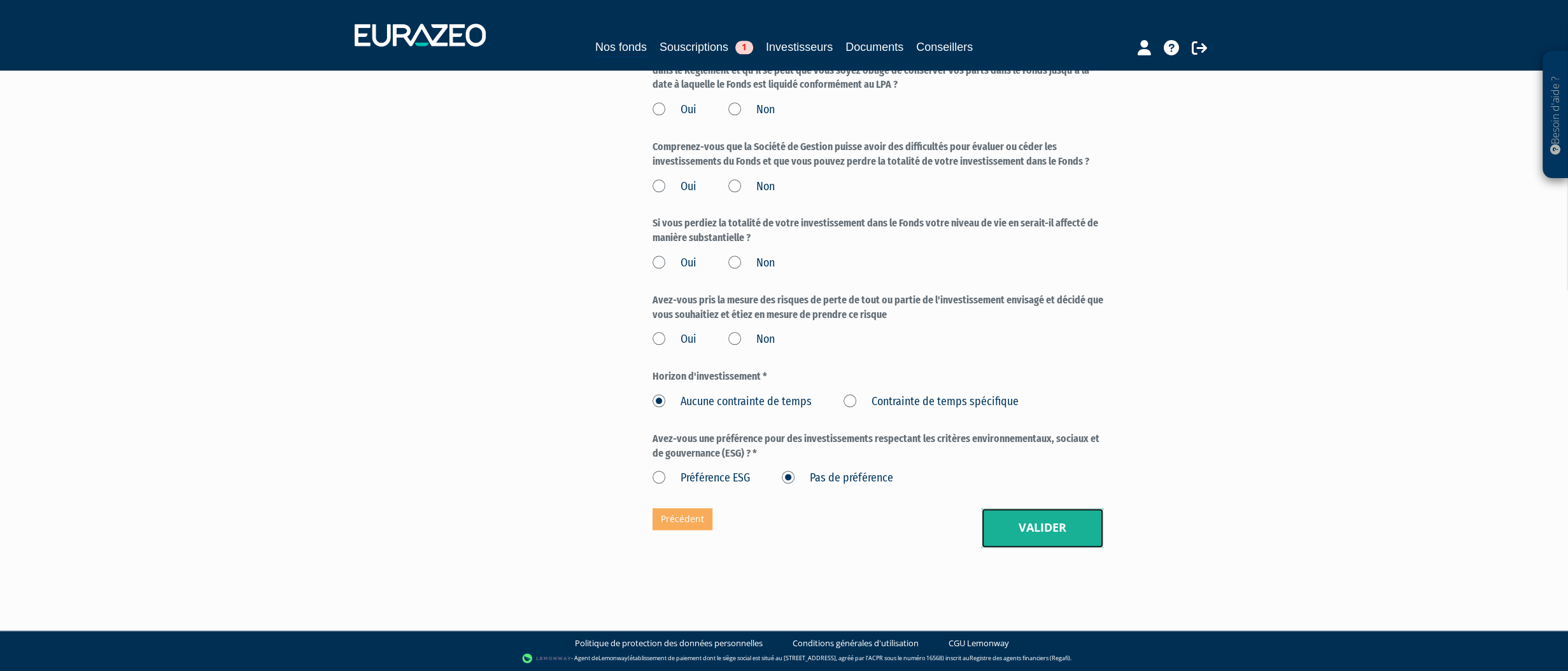
click at [1017, 519] on button "Valider" at bounding box center [1042, 528] width 122 height 40
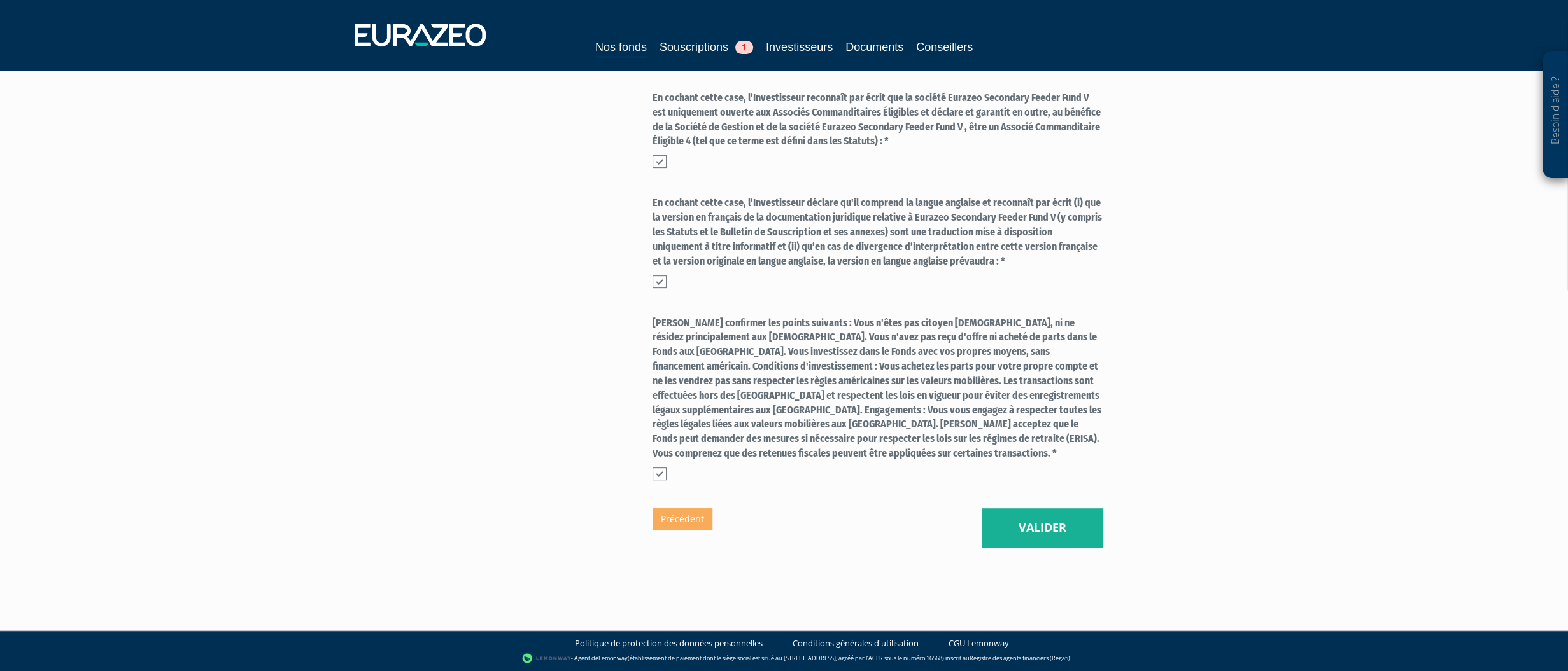
scroll to position [641, 0]
click at [1061, 527] on button "Valider" at bounding box center [1042, 528] width 122 height 40
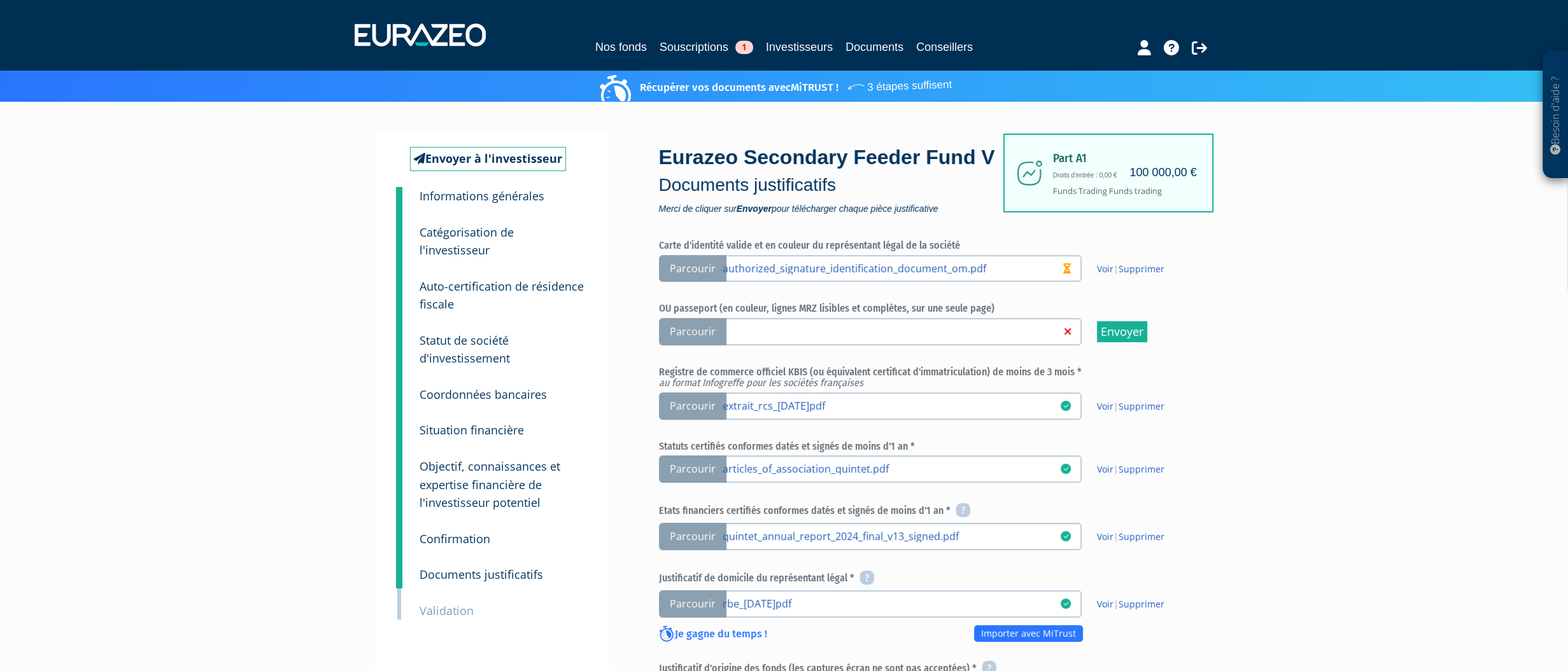
click at [1066, 274] on icon at bounding box center [1067, 269] width 8 height 10
click at [0, 0] on input "Parcourir authorized_signature_identification_document_om.pdf" at bounding box center [0, 0] width 0 height 0
click at [866, 274] on link "authorized_signature_identification_document_om.pdf" at bounding box center [891, 268] width 338 height 13
click at [0, 0] on input "Parcourir authorized_signature_identification_document_om.pdf" at bounding box center [0, 0] width 0 height 0
click at [1137, 275] on link "Supprimer" at bounding box center [1142, 269] width 46 height 12
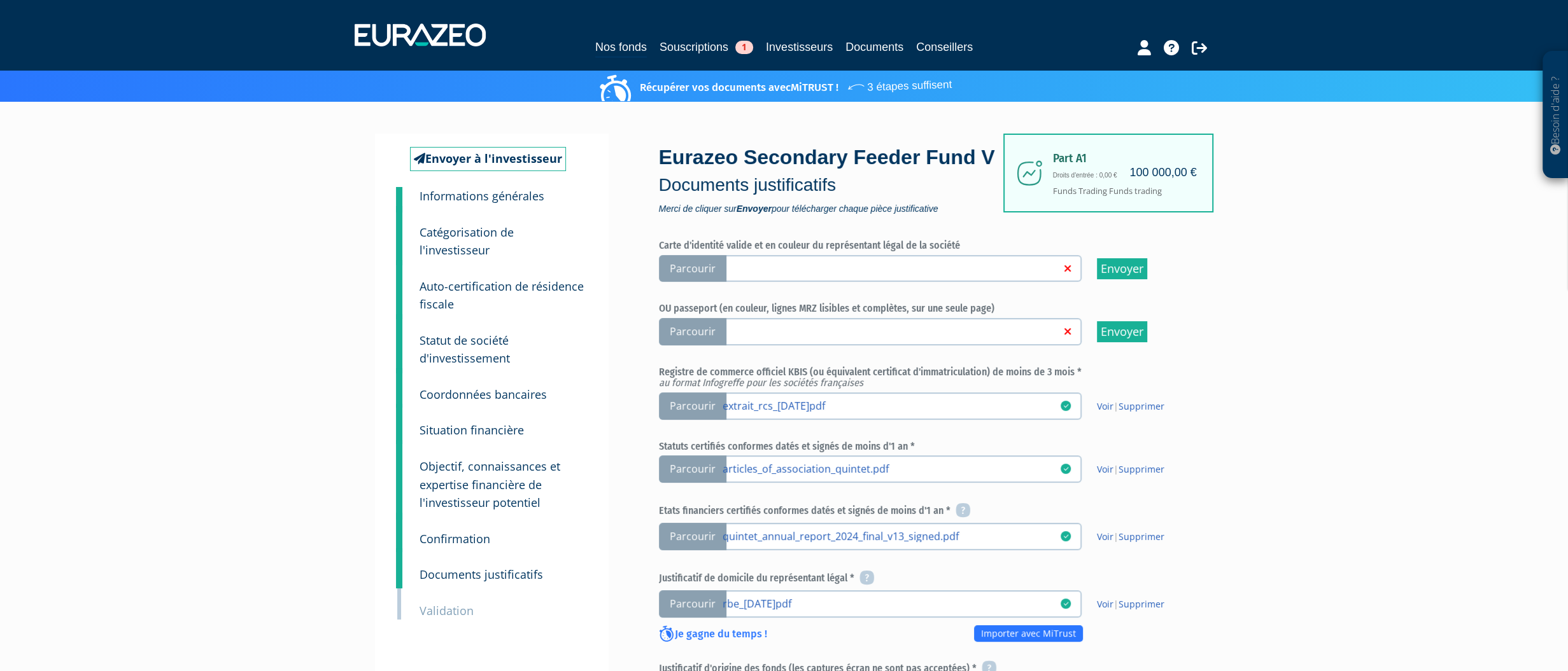
click at [1026, 274] on link at bounding box center [891, 268] width 338 height 13
click at [0, 0] on input "Parcourir" at bounding box center [0, 0] width 0 height 0
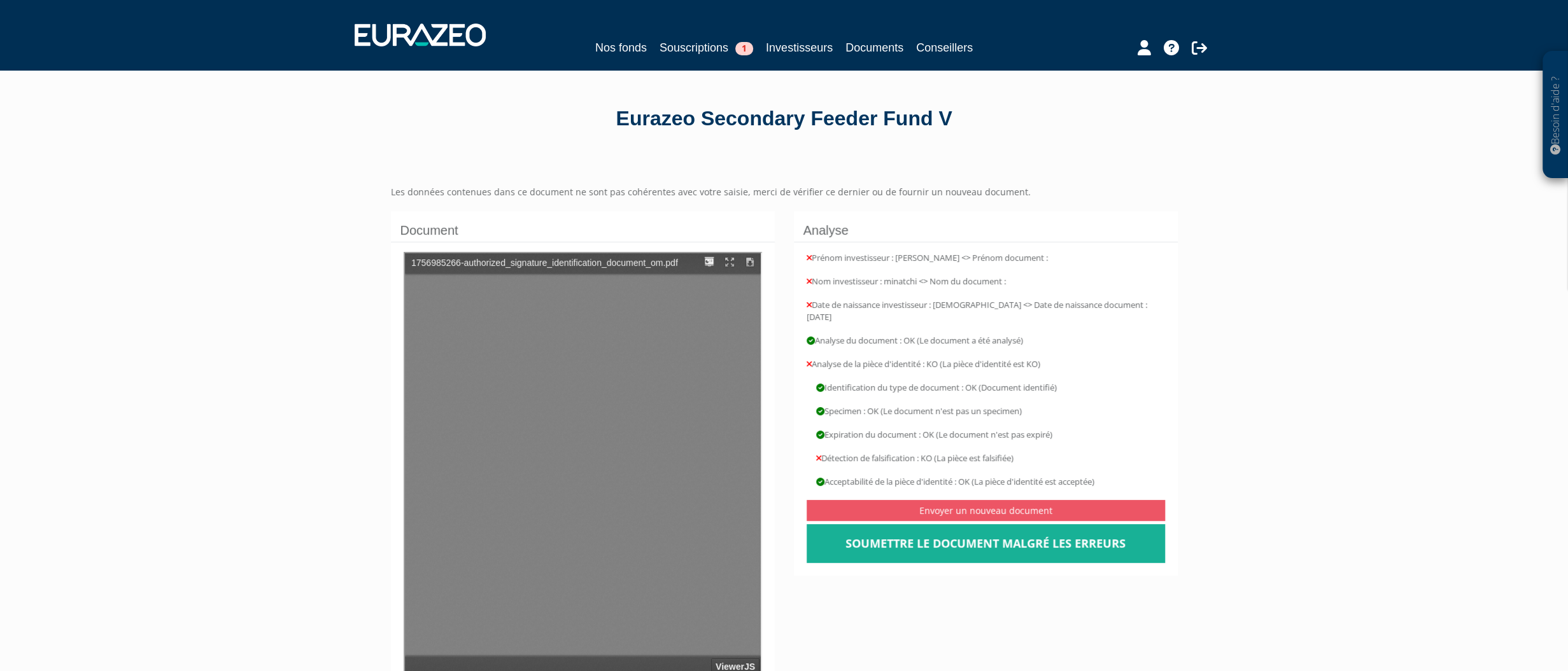
type input "1"
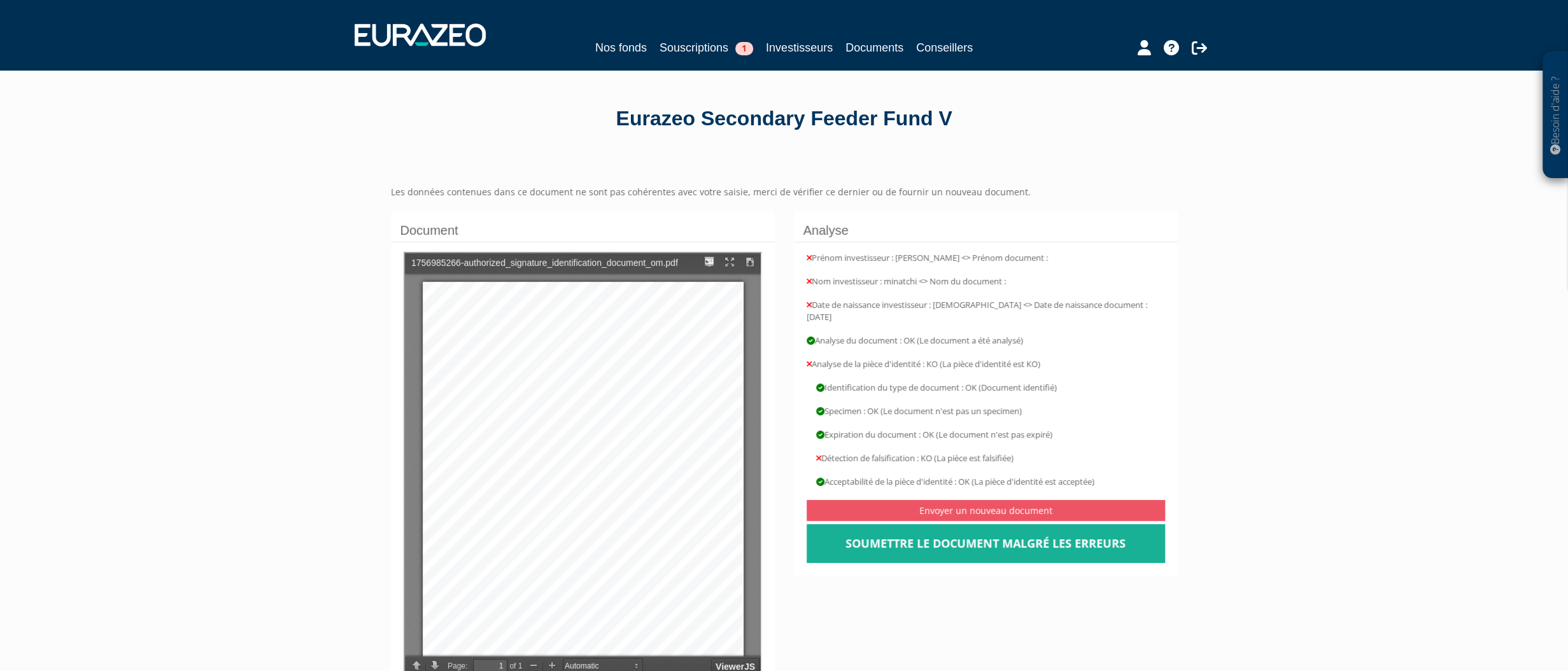
scroll to position [8, 0]
click at [973, 540] on link "Soumettre le document malgré les erreurs" at bounding box center [986, 544] width 359 height 40
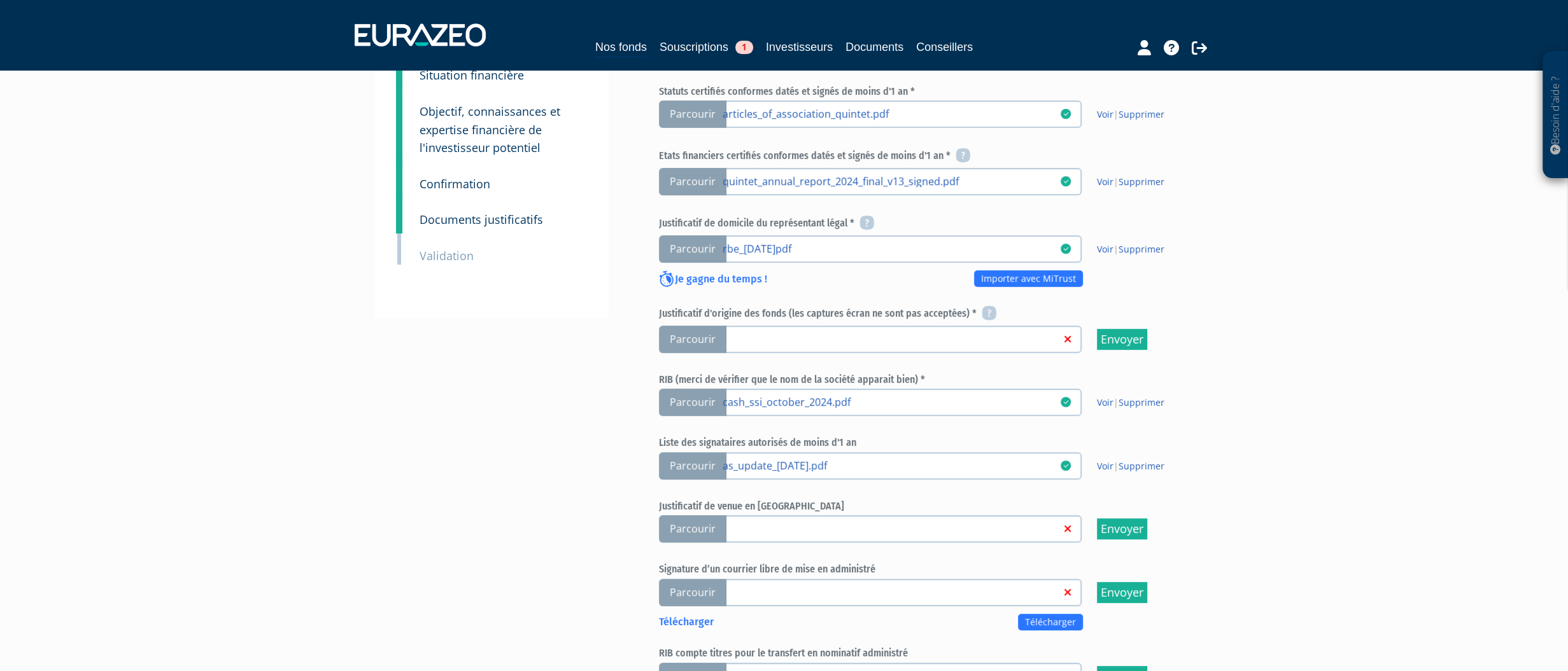
scroll to position [381, 0]
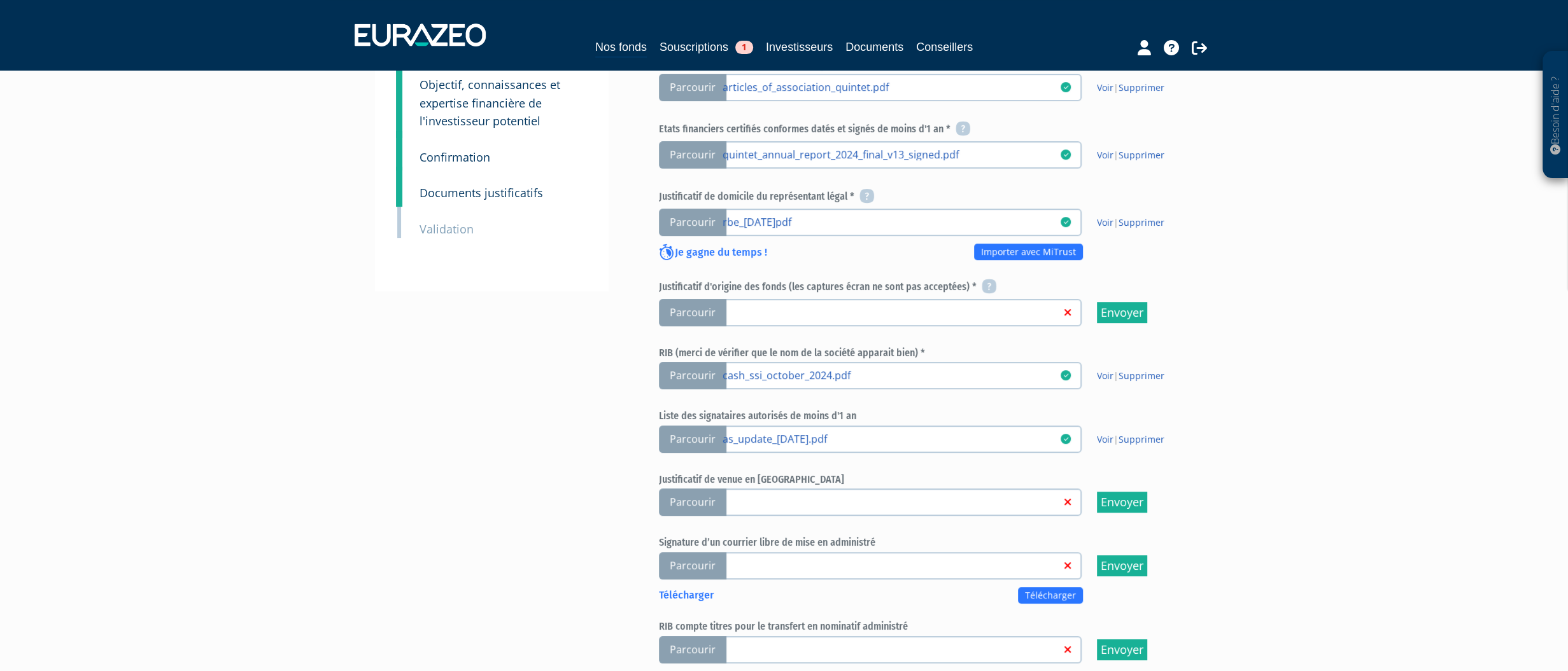
drag, startPoint x: 1202, startPoint y: 388, endPoint x: 1306, endPoint y: 275, distance: 153.6
click at [1306, 275] on div "Besoin d'aide ? × J'ai besoin d'aide Si vous avez une question à propos du fonc…" at bounding box center [784, 217] width 1568 height 1198
click at [1011, 318] on link at bounding box center [891, 312] width 338 height 13
click at [0, 0] on input "Parcourir" at bounding box center [0, 0] width 0 height 0
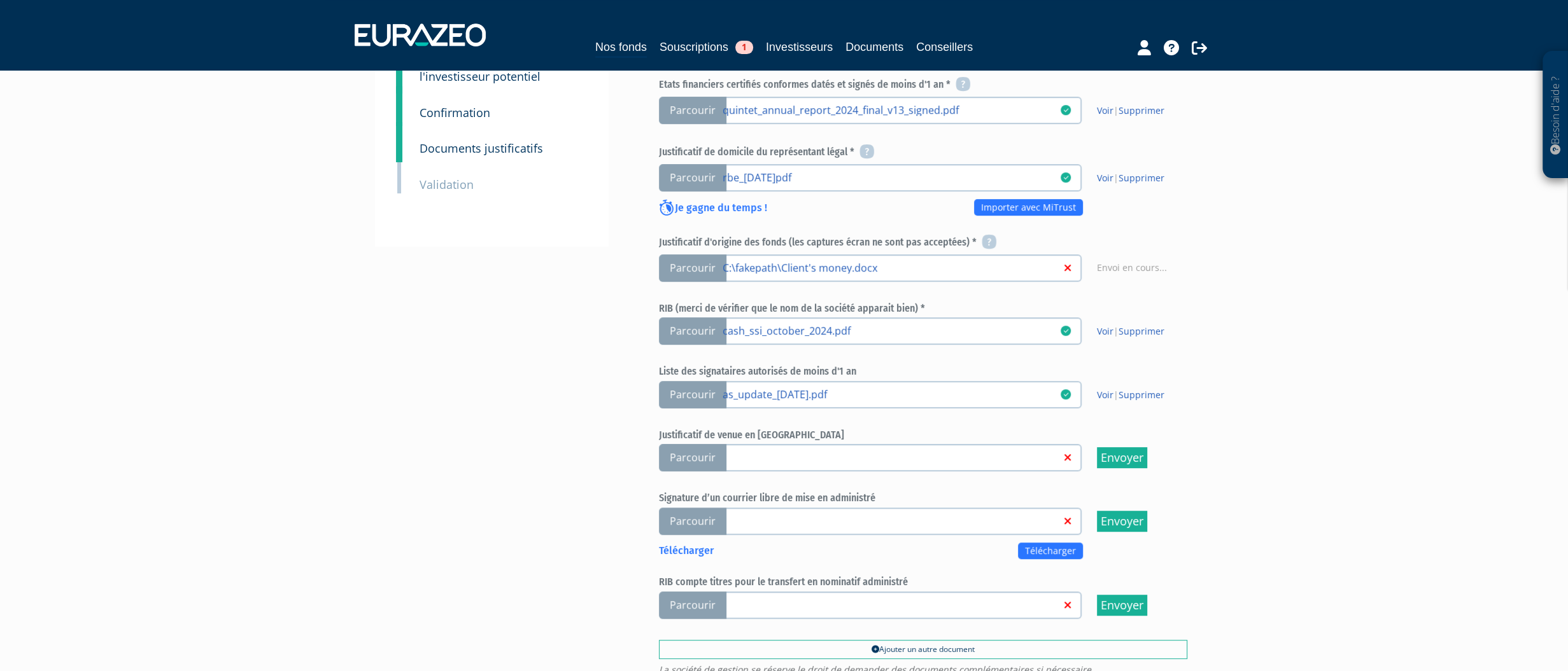
scroll to position [500, 0]
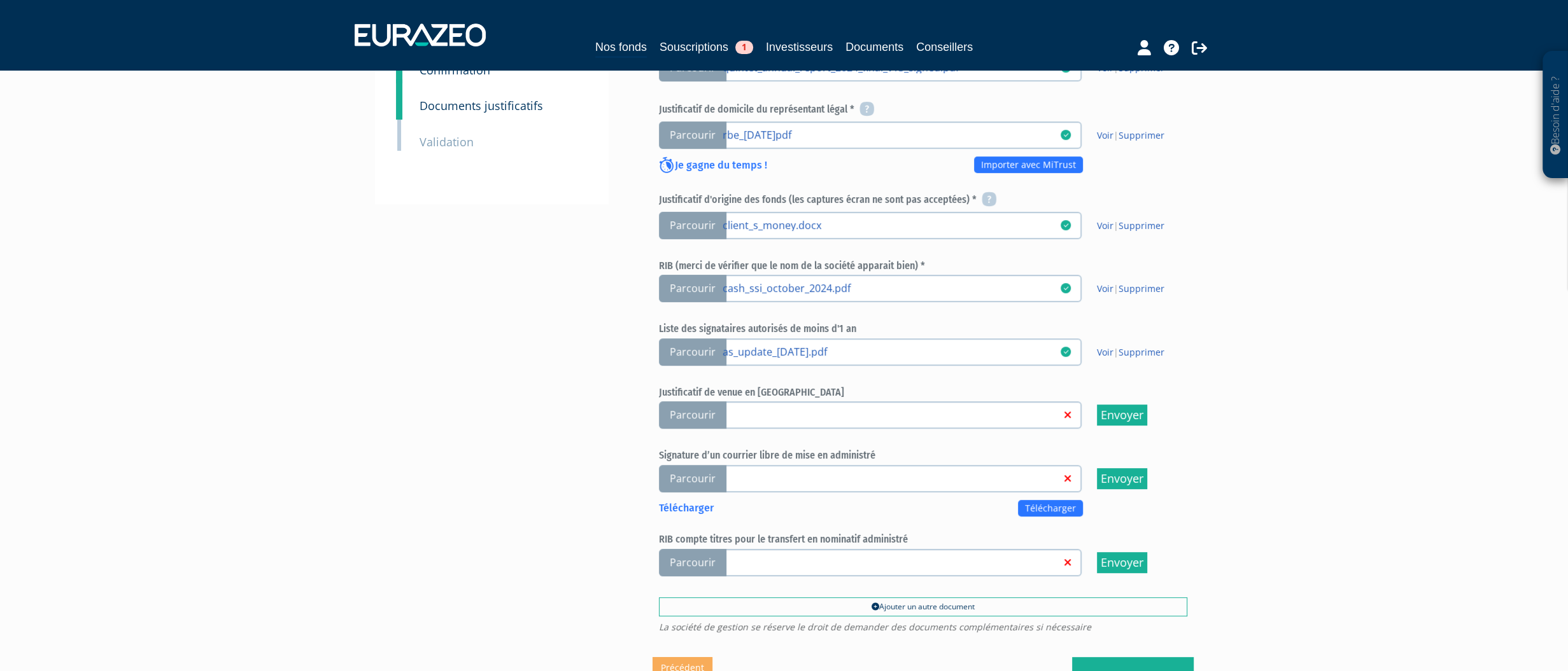
scroll to position [509, 0]
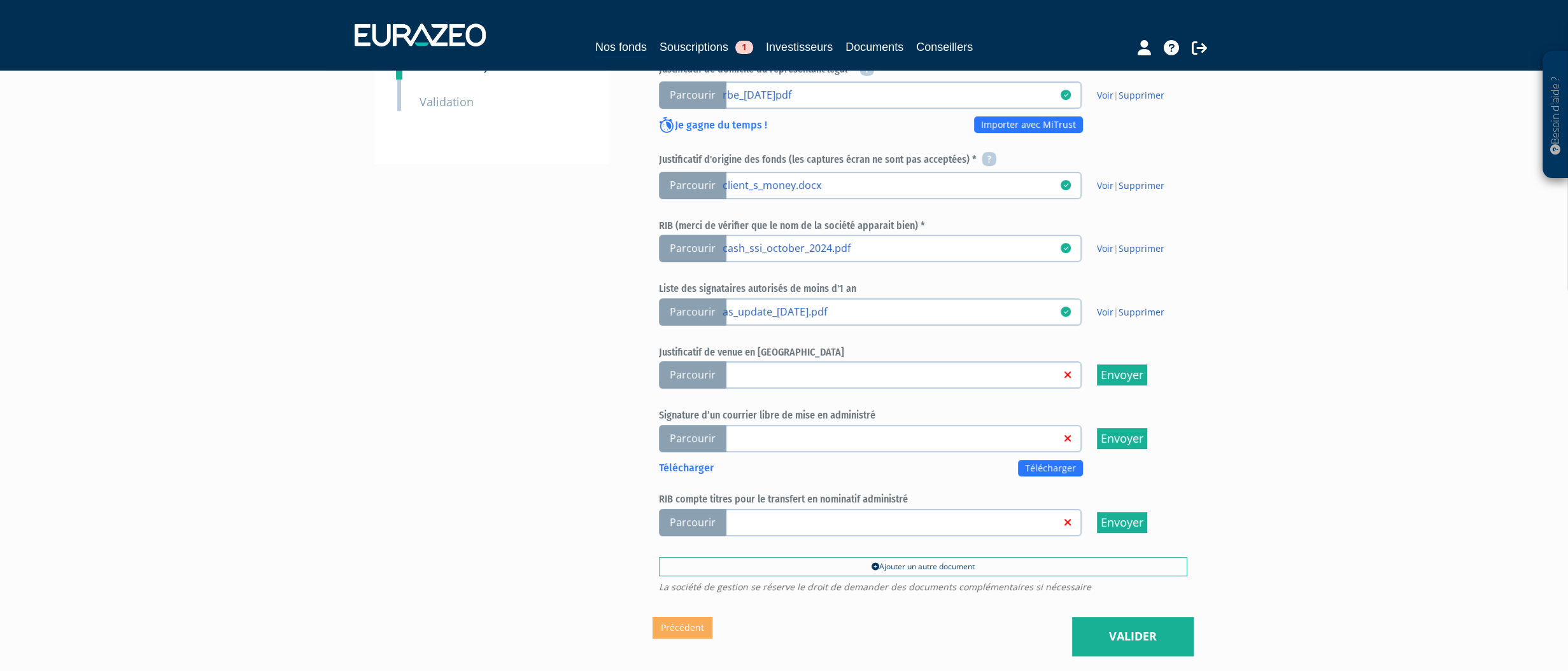
click at [790, 381] on link at bounding box center [891, 374] width 338 height 13
click at [0, 0] on input "Parcourir" at bounding box center [0, 0] width 0 height 0
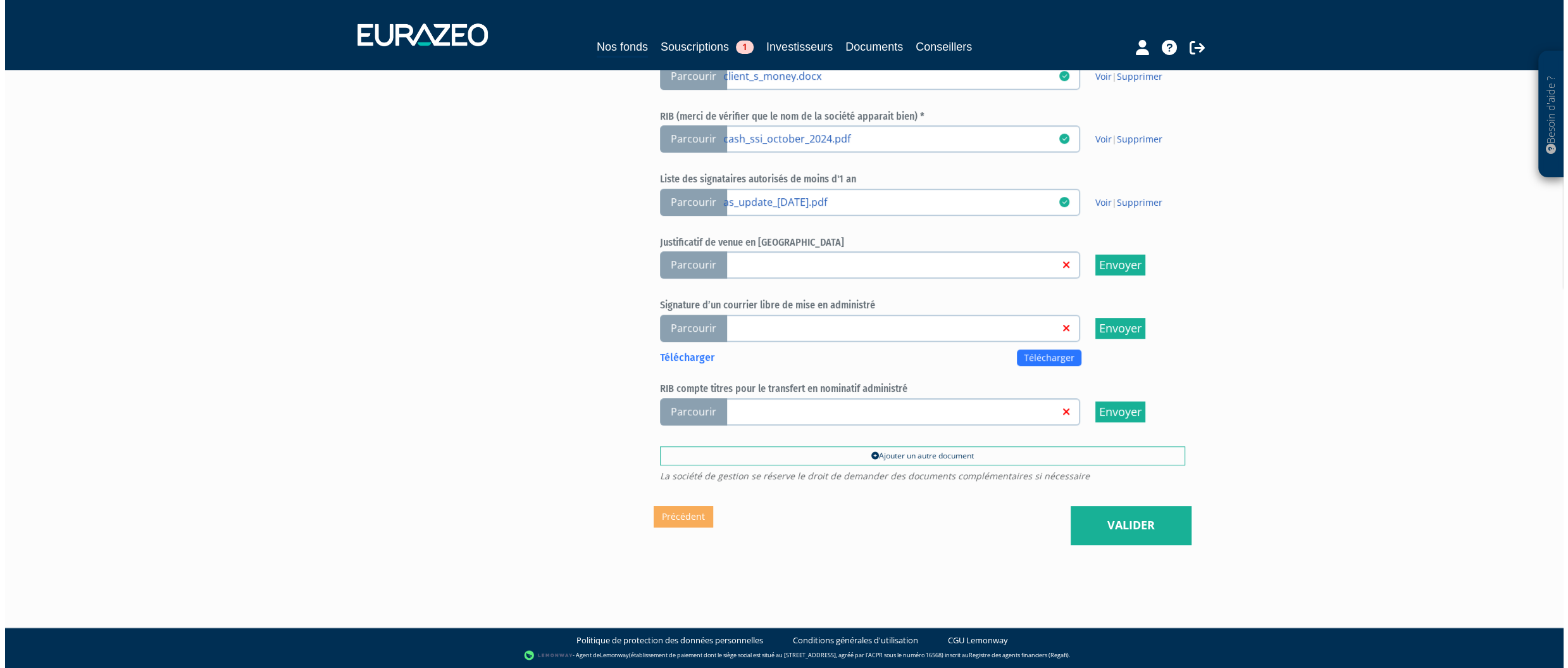
scroll to position [634, 0]
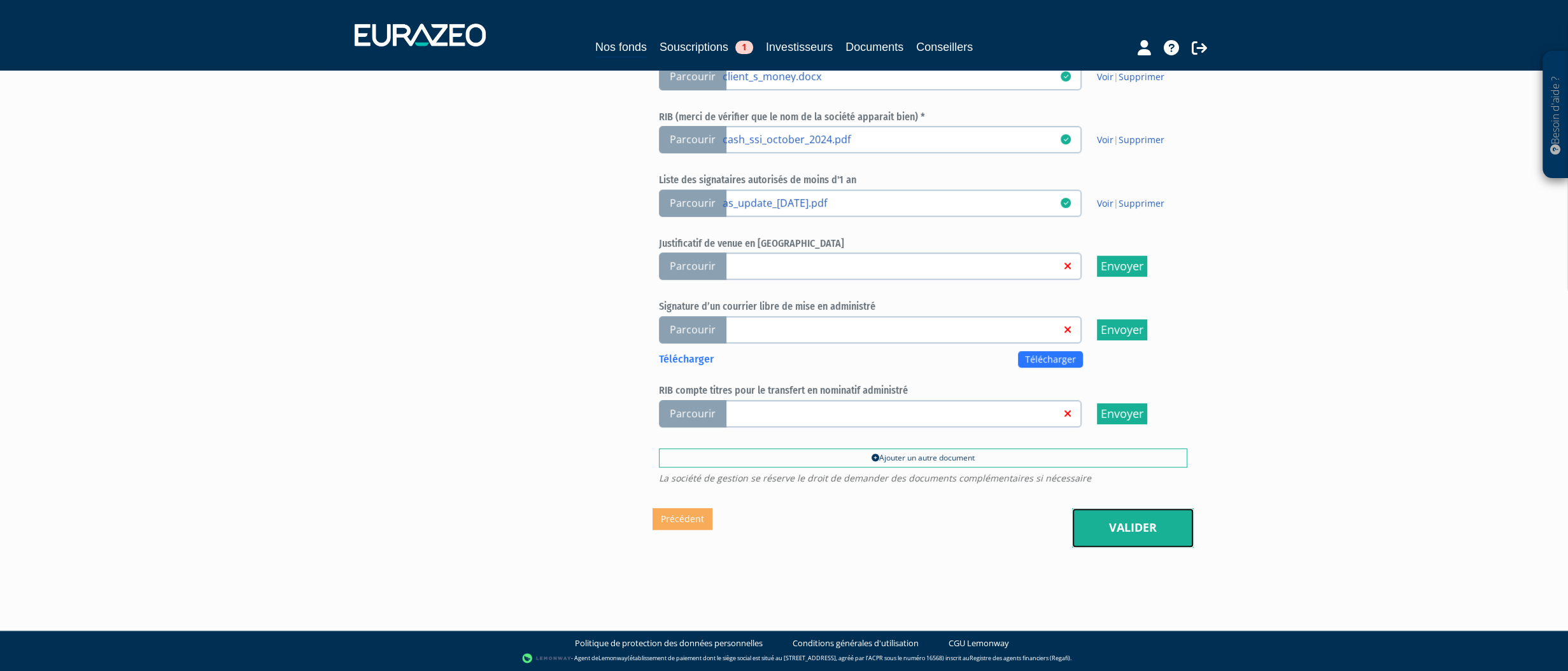
click at [1147, 527] on link "Valider" at bounding box center [1132, 528] width 122 height 40
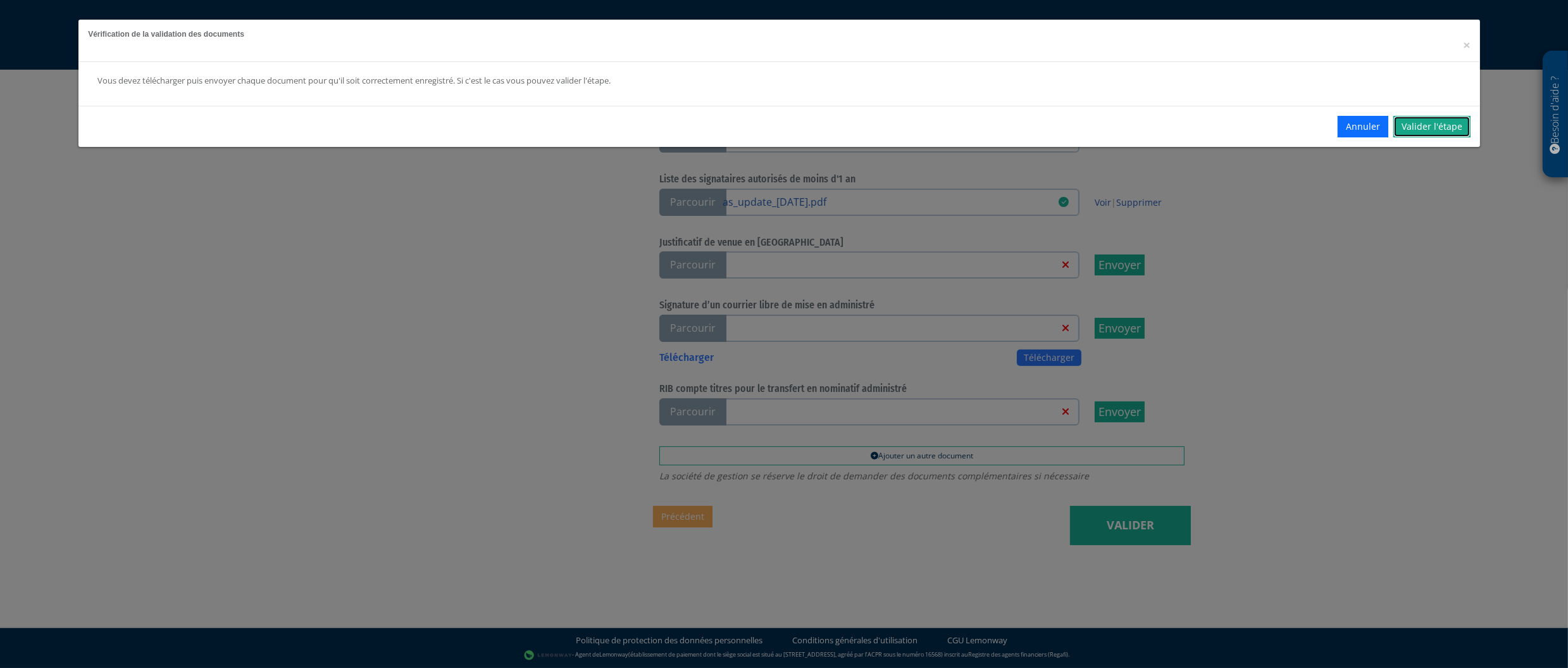
click at [1434, 122] on link "Valider l'étape" at bounding box center [1432, 127] width 77 height 21
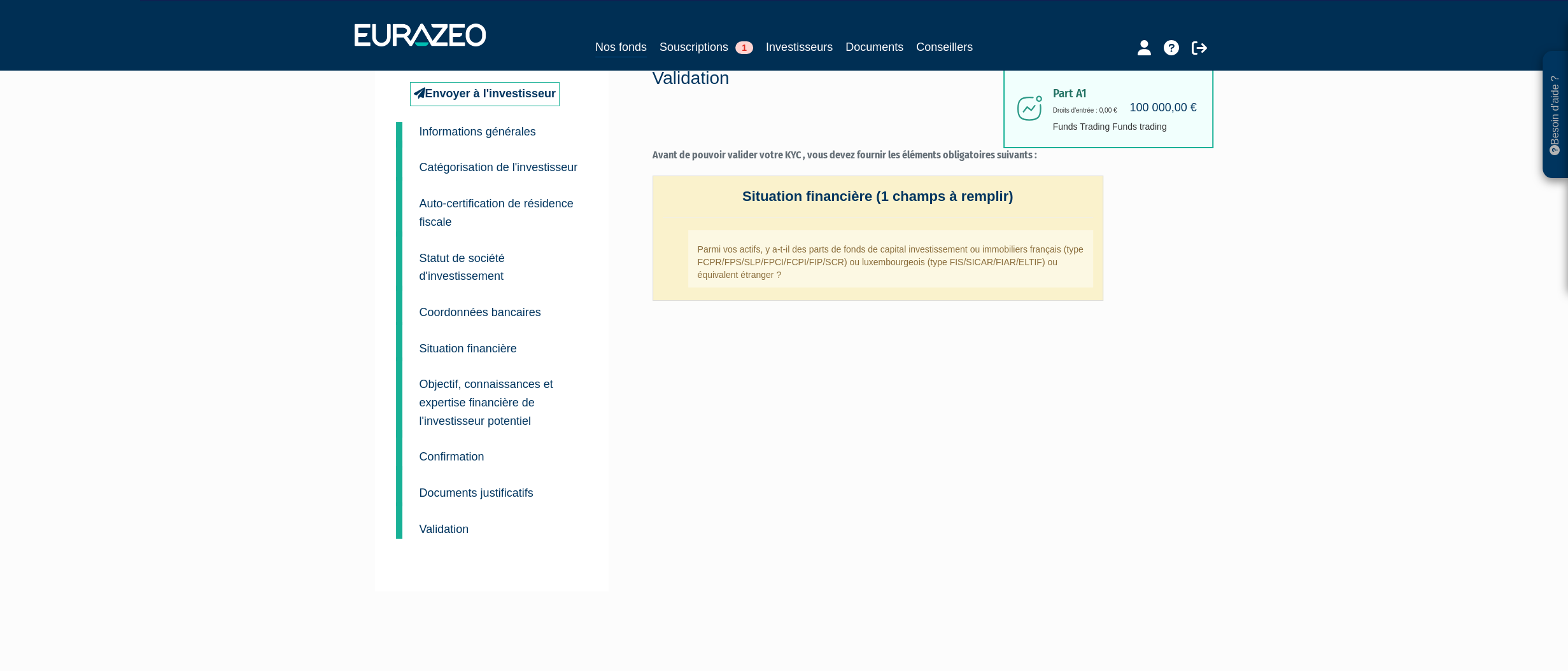
scroll to position [64, 0]
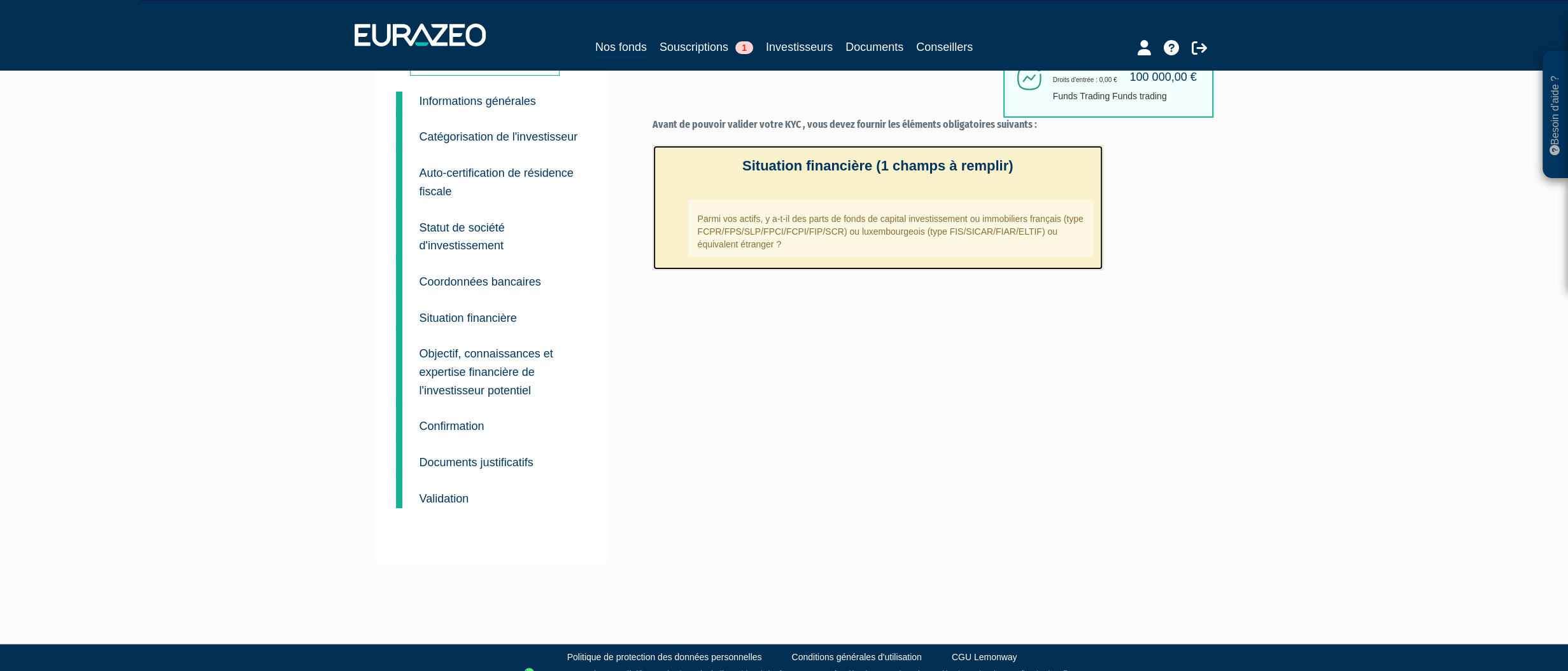
click at [795, 164] on h4 "Situation financière (1 champs à remplir)" at bounding box center [878, 173] width 431 height 29
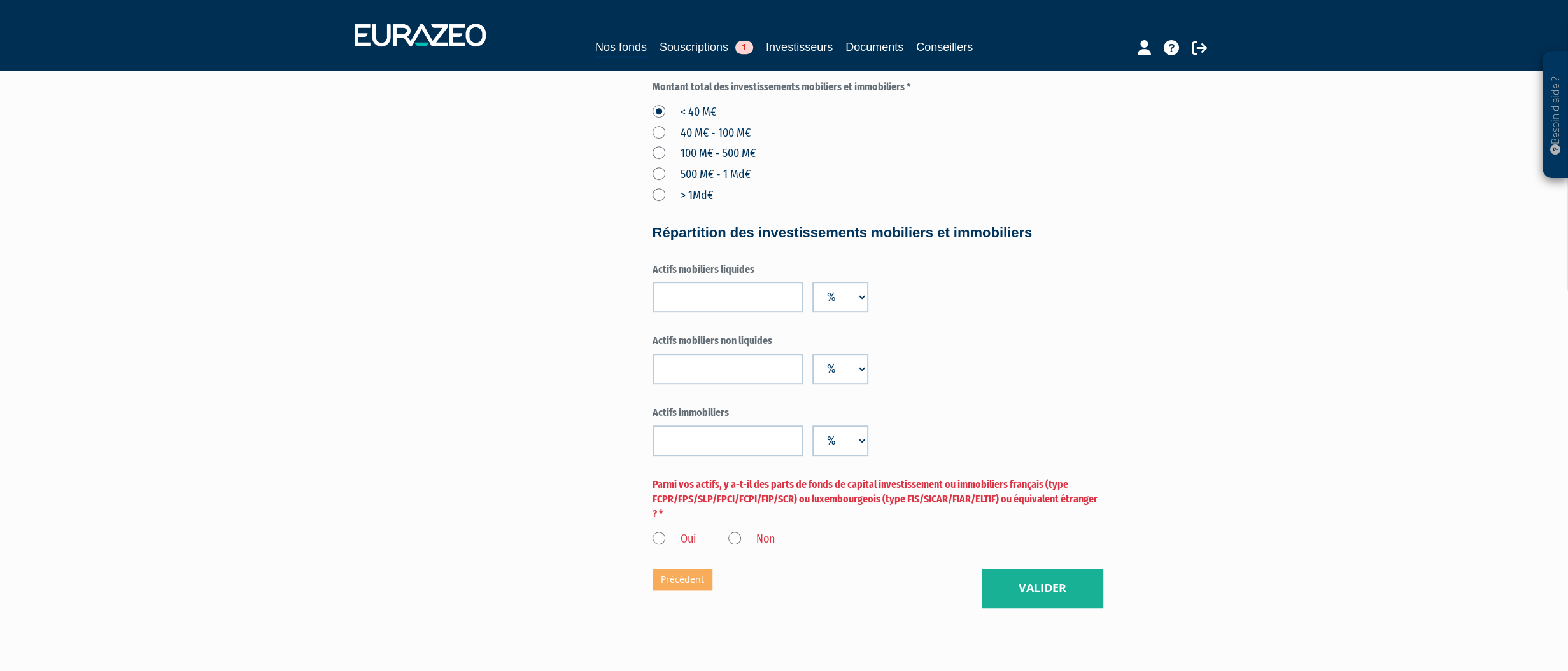
scroll to position [764, 0]
click at [715, 312] on input "number" at bounding box center [728, 296] width 150 height 31
click at [660, 547] on label "Oui" at bounding box center [674, 539] width 44 height 17
click at [0, 0] on input "Oui" at bounding box center [0, 0] width 0 height 0
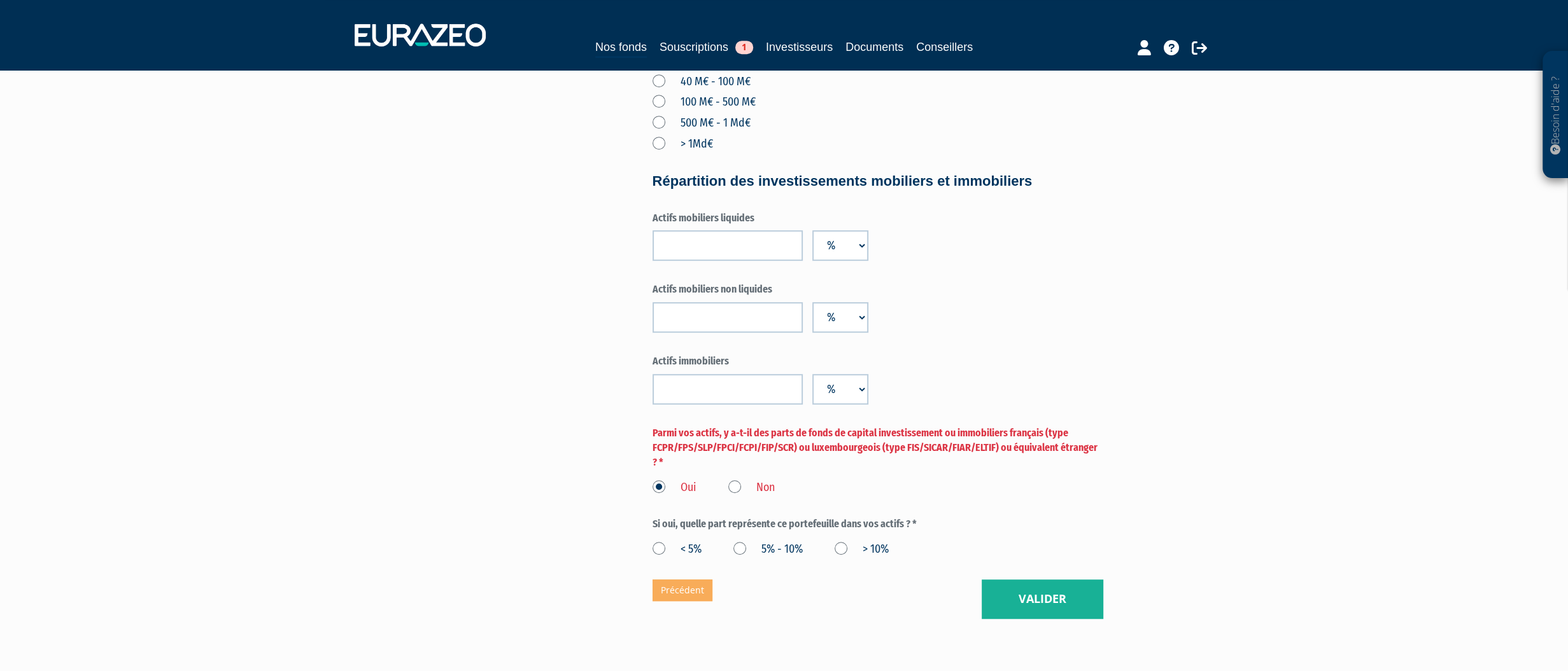
scroll to position [891, 0]
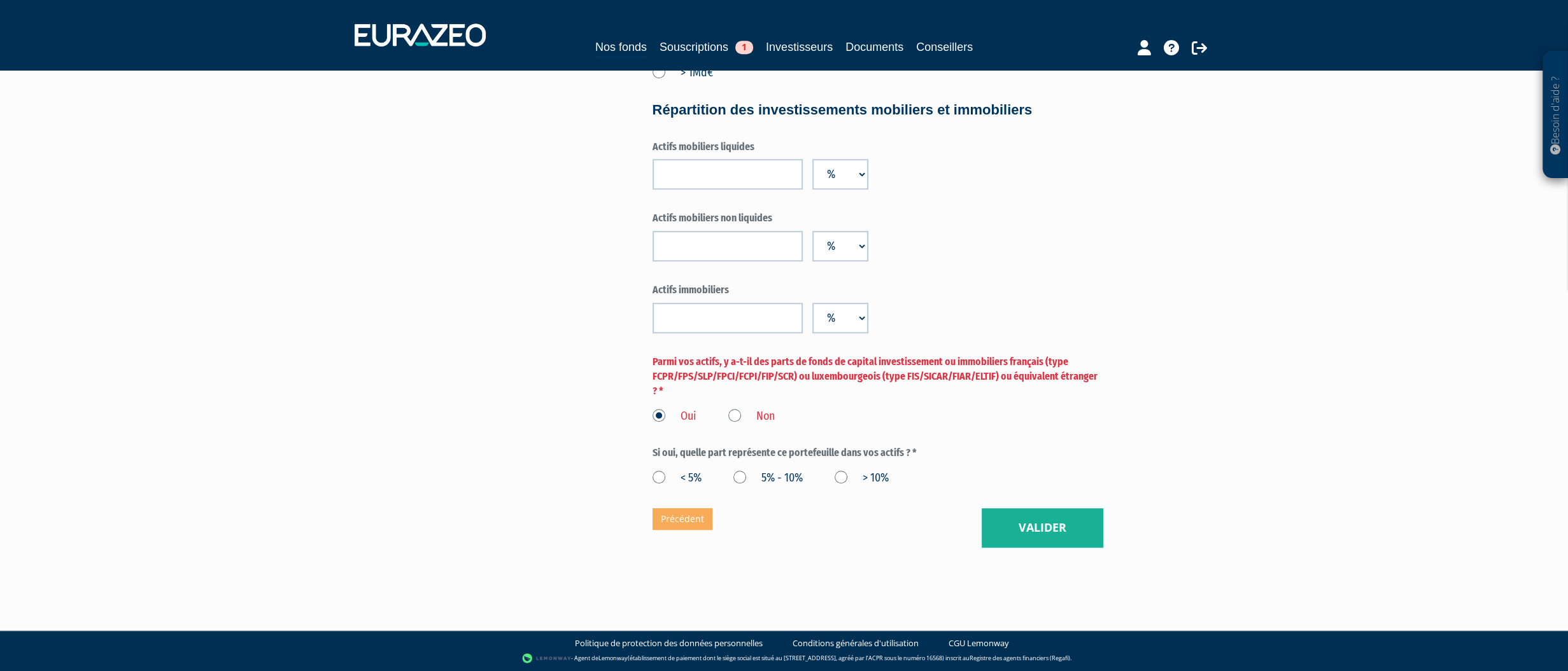
click at [660, 486] on label "< 5%" at bounding box center [677, 478] width 49 height 17
click at [0, 0] on 5\% "< 5%" at bounding box center [0, 0] width 0 height 0
drag, startPoint x: 743, startPoint y: 503, endPoint x: 792, endPoint y: 504, distance: 49.0
click at [748, 486] on label "5% - 10%" at bounding box center [768, 478] width 70 height 17
click at [0, 0] on 10\% "5% - 10%" at bounding box center [0, 0] width 0 height 0
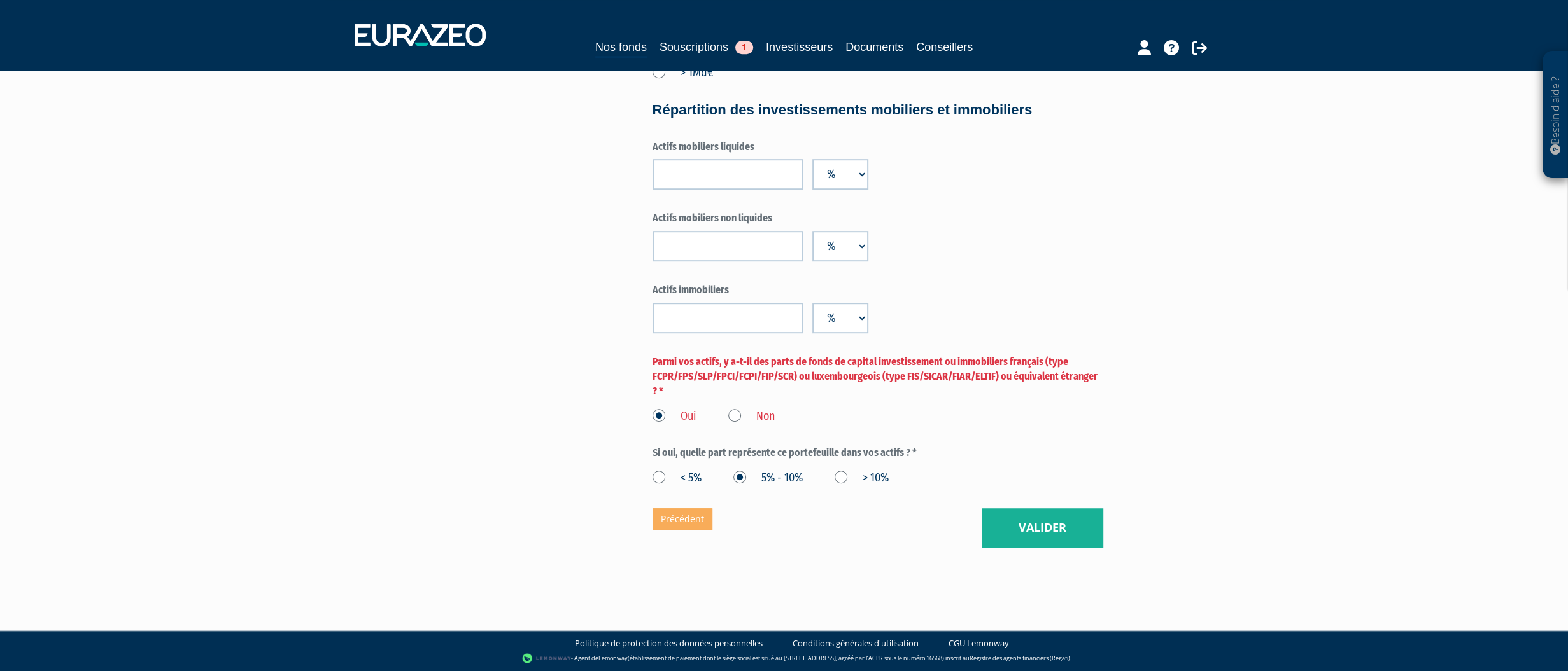
click at [848, 486] on label "> 10%" at bounding box center [861, 478] width 54 height 17
click at [0, 0] on 10\% "> 10%" at bounding box center [0, 0] width 0 height 0
drag, startPoint x: 744, startPoint y: 496, endPoint x: 741, endPoint y: 508, distance: 12.4
click at [743, 486] on label "5% - 10%" at bounding box center [768, 478] width 70 height 17
click at [0, 0] on 10\% "5% - 10%" at bounding box center [0, 0] width 0 height 0
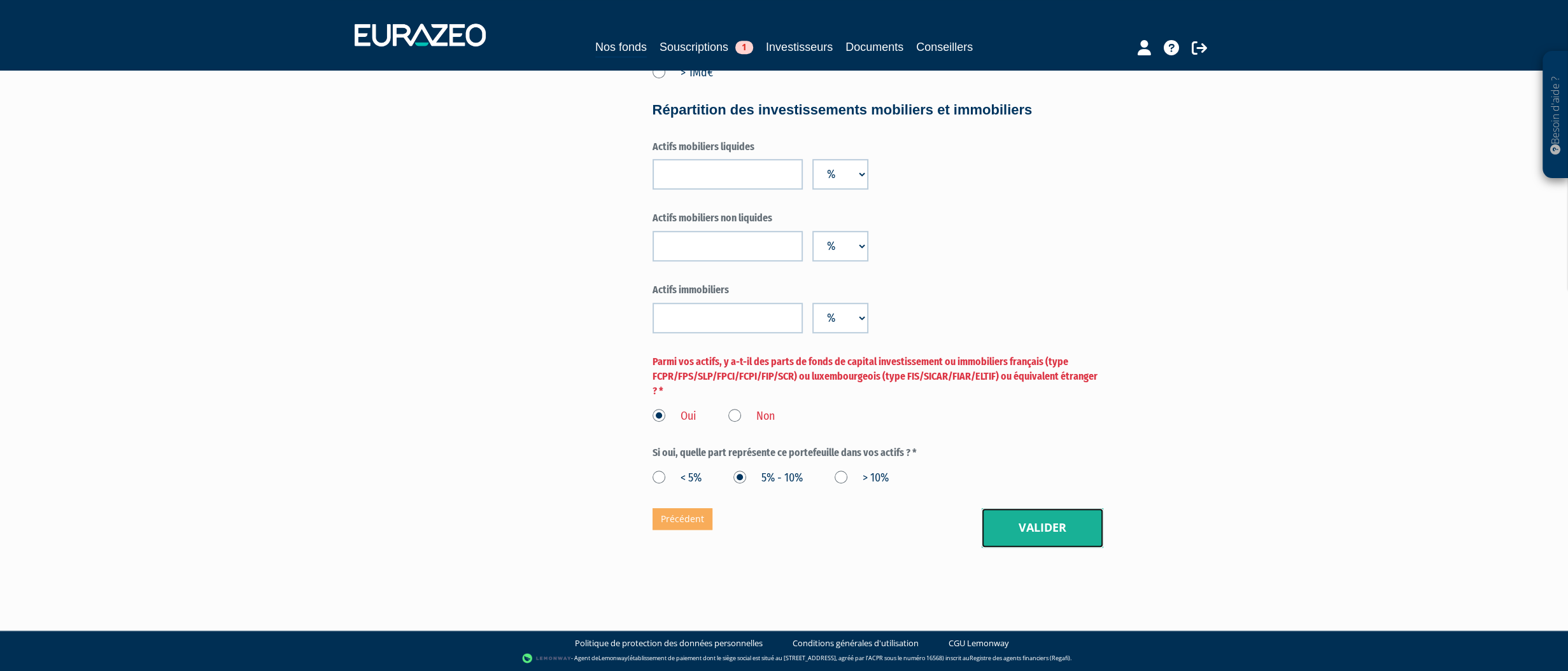
click at [1031, 538] on button "Valider" at bounding box center [1042, 528] width 122 height 40
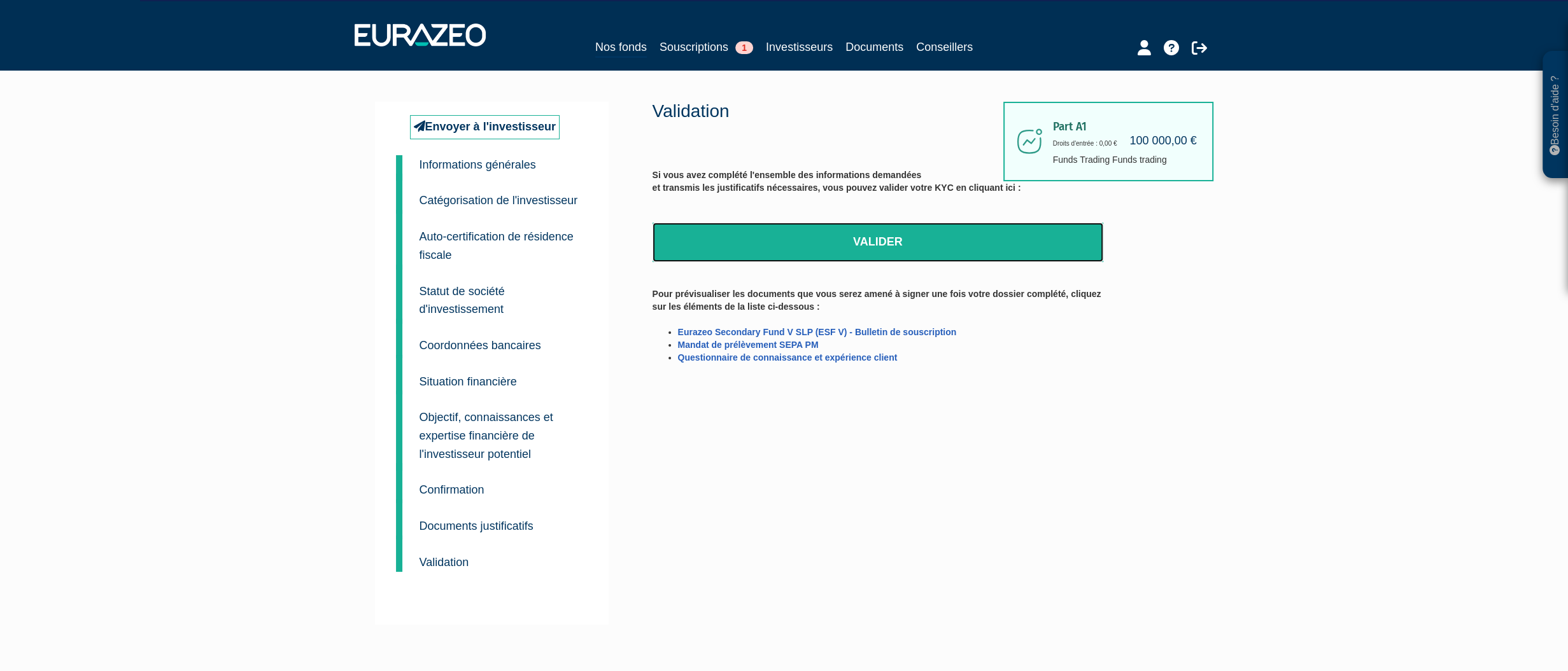
click at [905, 235] on link "Valider" at bounding box center [878, 242] width 451 height 40
click at [903, 236] on link "Valider" at bounding box center [878, 242] width 451 height 40
click at [894, 246] on link "Valider" at bounding box center [878, 242] width 451 height 40
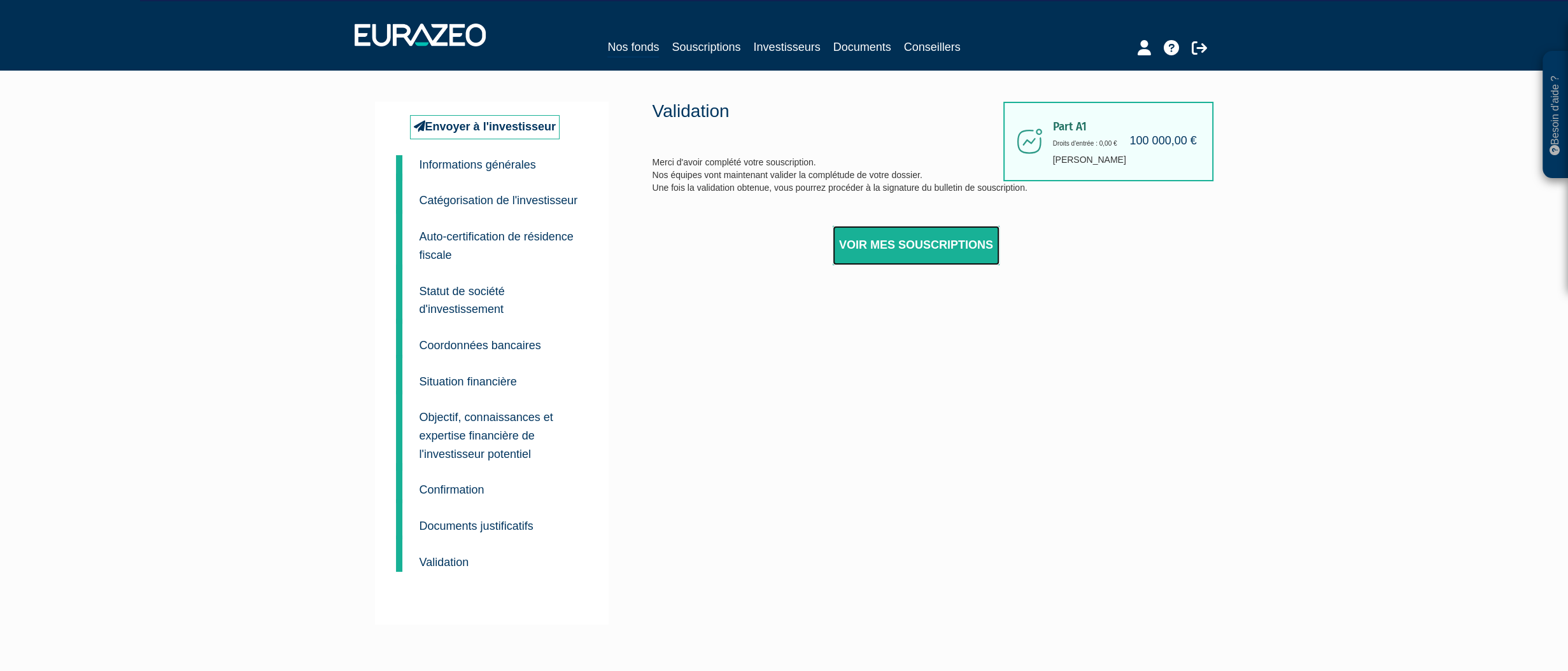
click at [937, 246] on link "Voir mes souscriptions" at bounding box center [916, 245] width 167 height 40
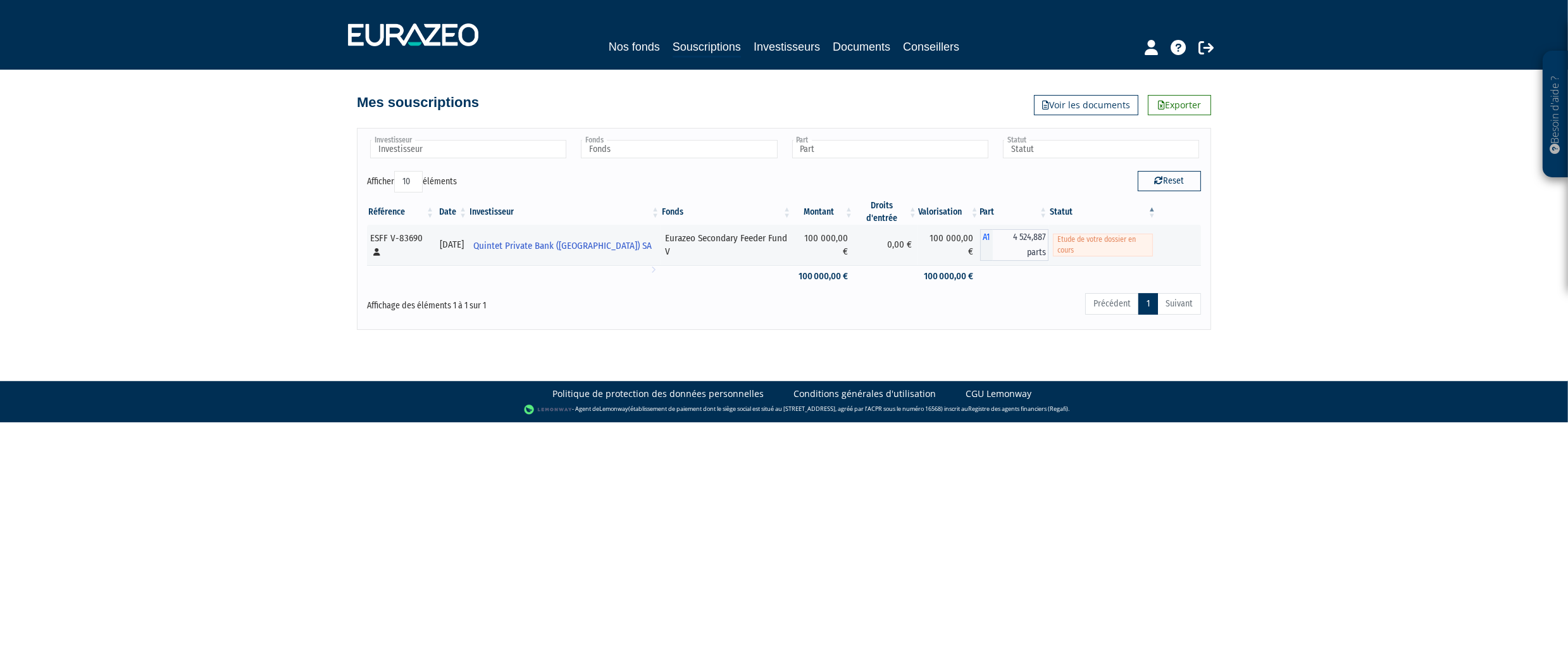
drag, startPoint x: 204, startPoint y: 190, endPoint x: 226, endPoint y: 189, distance: 22.0
click at [212, 190] on div "Besoin d'aide ? × J'ai besoin d'aide Si vous avez une question à propos du fonc…" at bounding box center [784, 164] width 1568 height 330
